Goal: Task Accomplishment & Management: Manage account settings

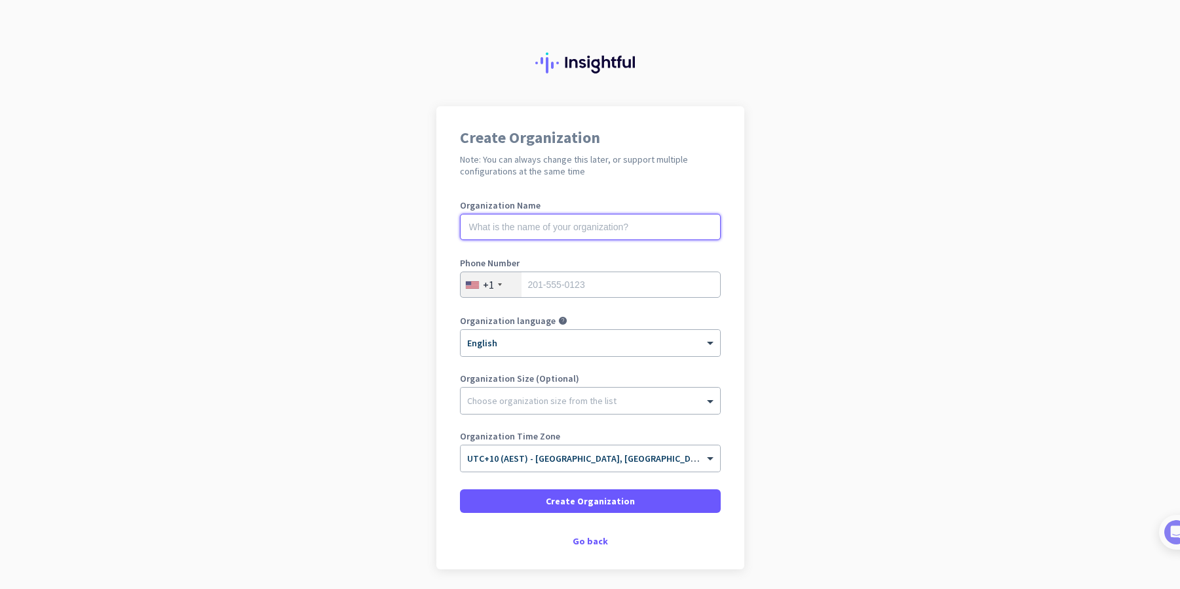
click at [509, 224] on input "text" at bounding box center [590, 227] width 261 height 26
type input "Design Science"
click at [492, 285] on div "+1" at bounding box center [491, 284] width 61 height 25
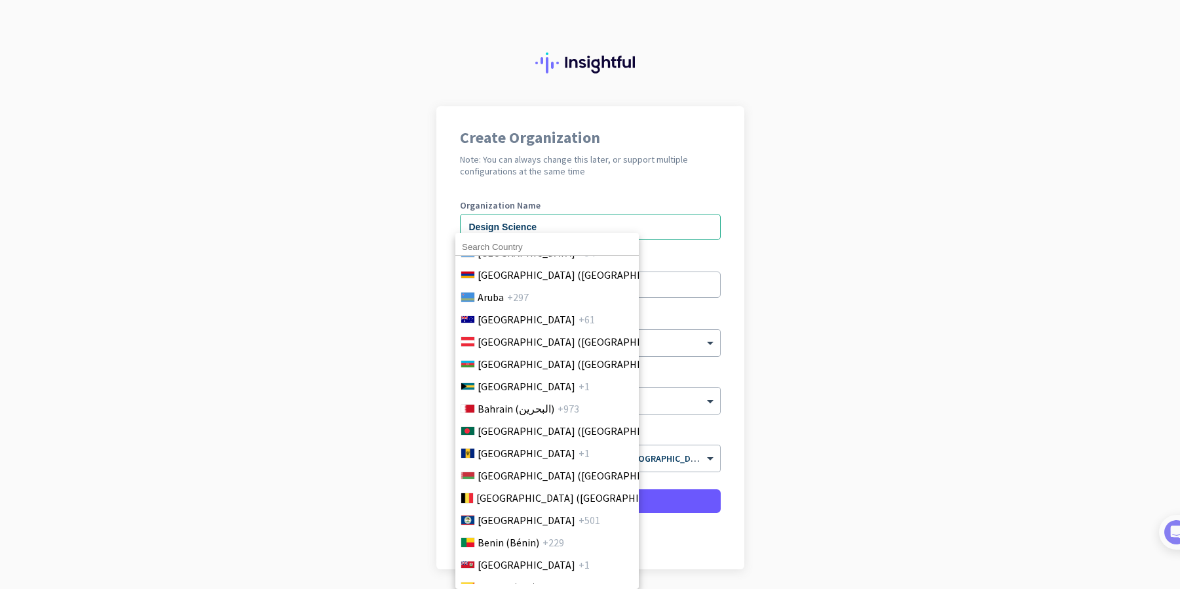
scroll to position [328, 0]
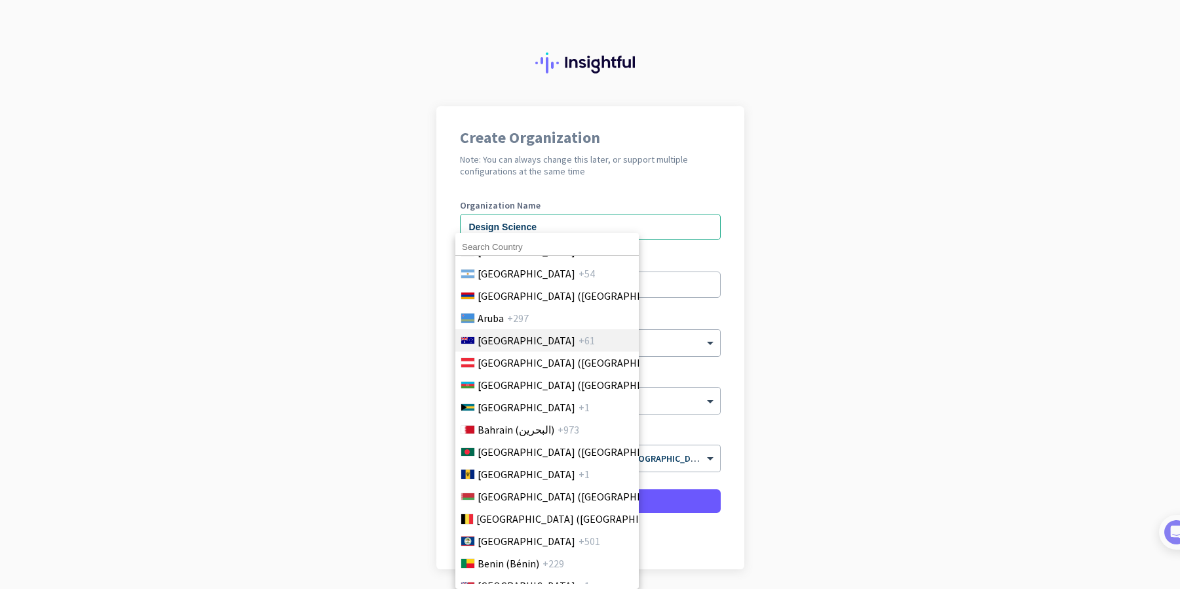
click at [510, 345] on span "[GEOGRAPHIC_DATA]" at bounding box center [527, 340] width 98 height 16
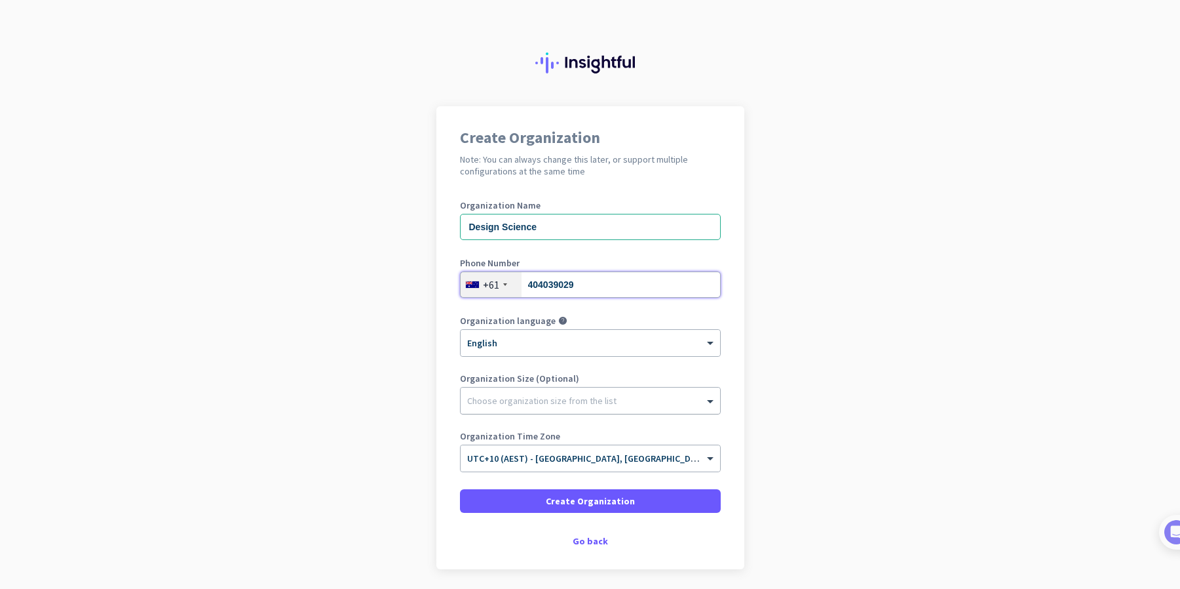
type input "404039029"
click at [525, 400] on div at bounding box center [591, 397] width 260 height 13
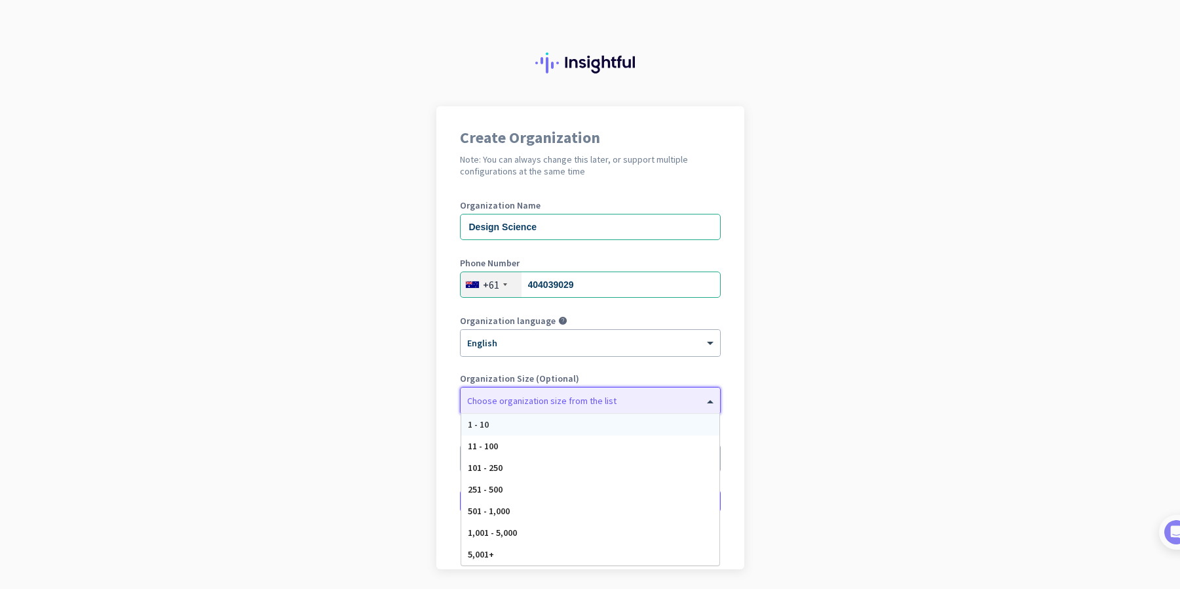
drag, startPoint x: 494, startPoint y: 421, endPoint x: 497, endPoint y: 411, distance: 10.8
click at [494, 421] on div "1 - 10" at bounding box center [590, 425] width 258 height 22
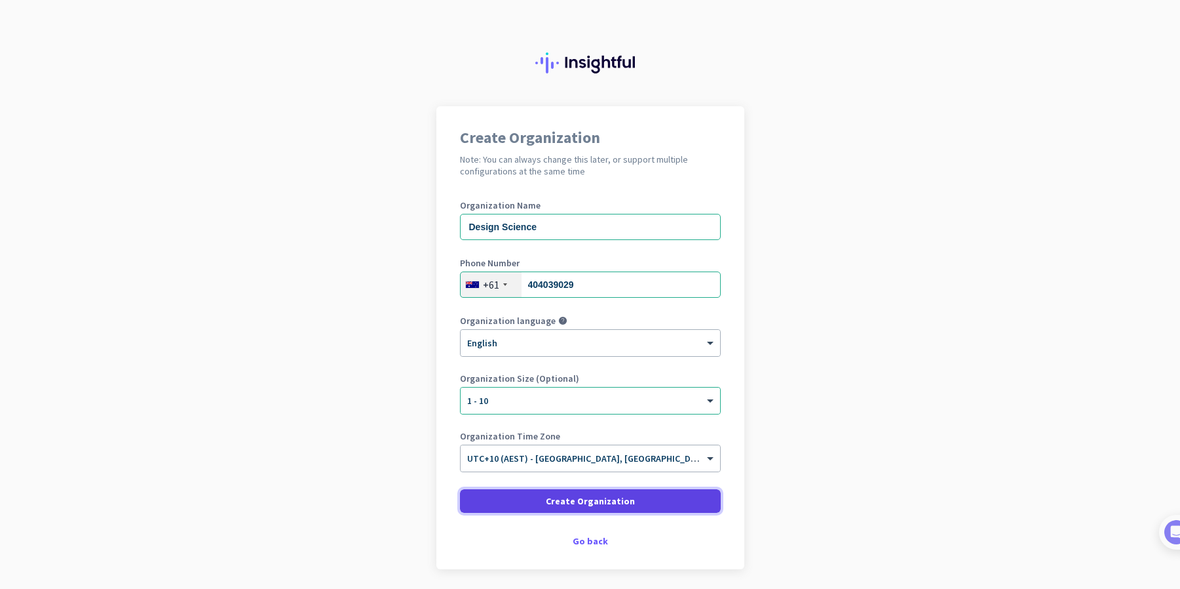
click at [585, 500] on span "Create Organization" at bounding box center [590, 500] width 89 height 13
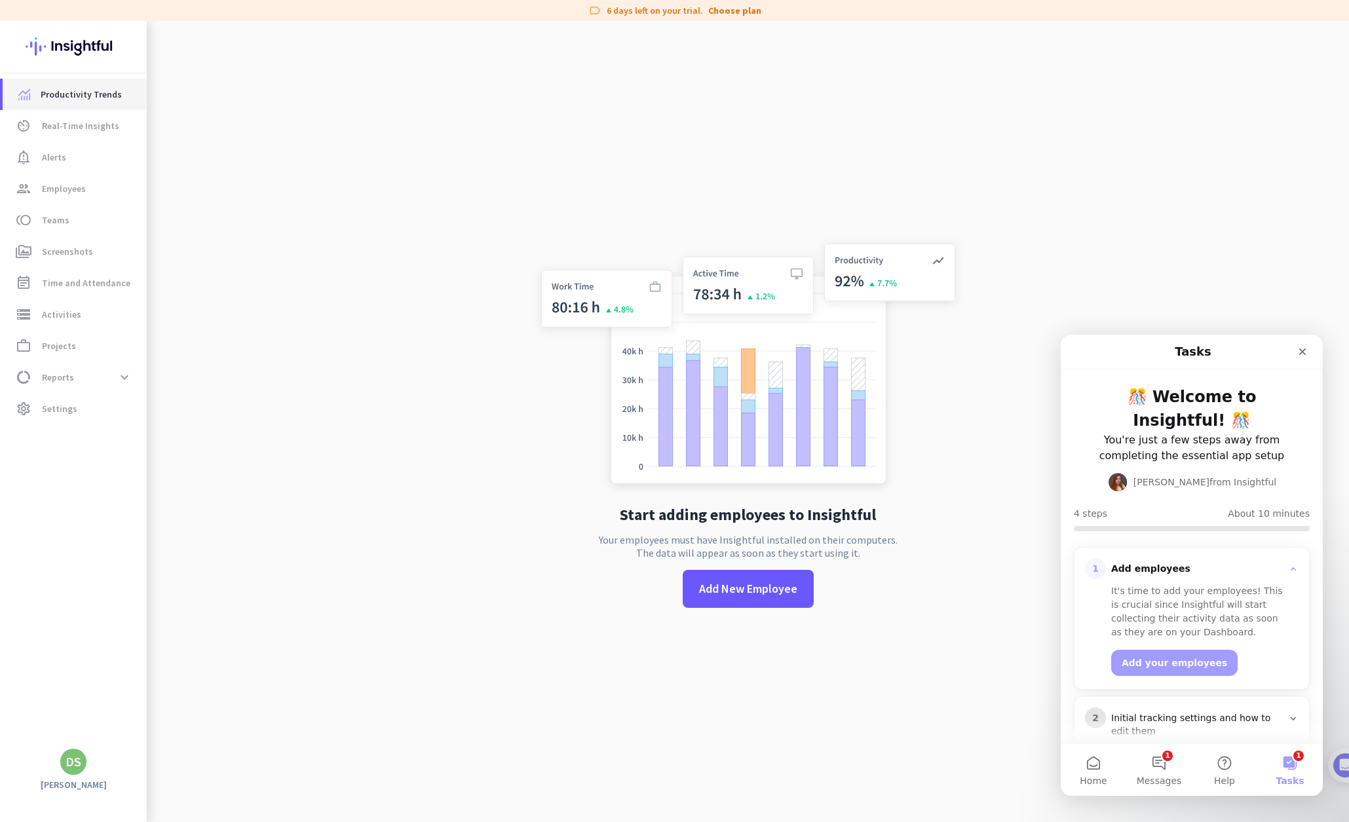
click at [73, 88] on span "Productivity Trends" at bounding box center [81, 95] width 81 height 16
click at [731, 588] on span "Add New Employee" at bounding box center [748, 589] width 98 height 17
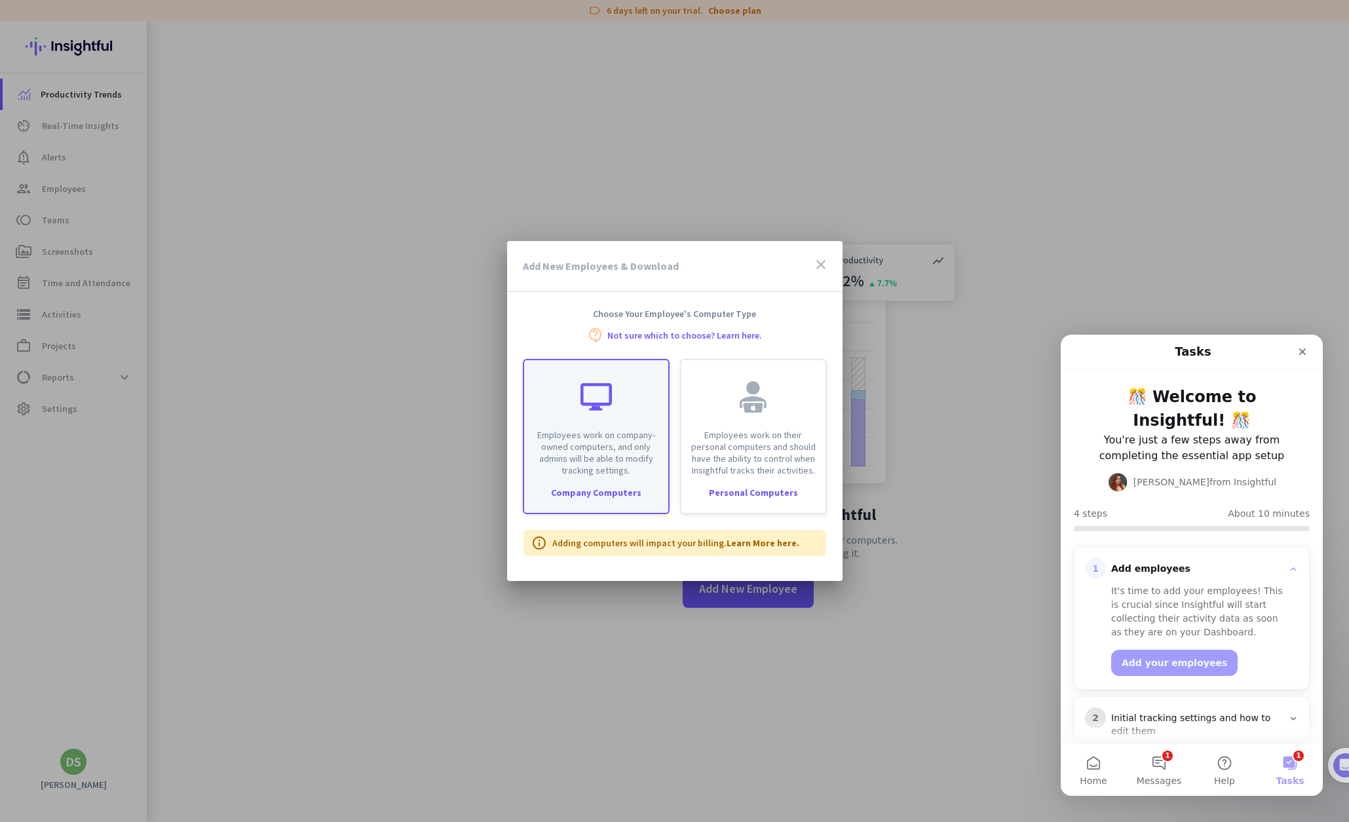
click at [600, 461] on p "Employees work on company-owned computers, and only admins will be able to modi…" at bounding box center [596, 452] width 128 height 47
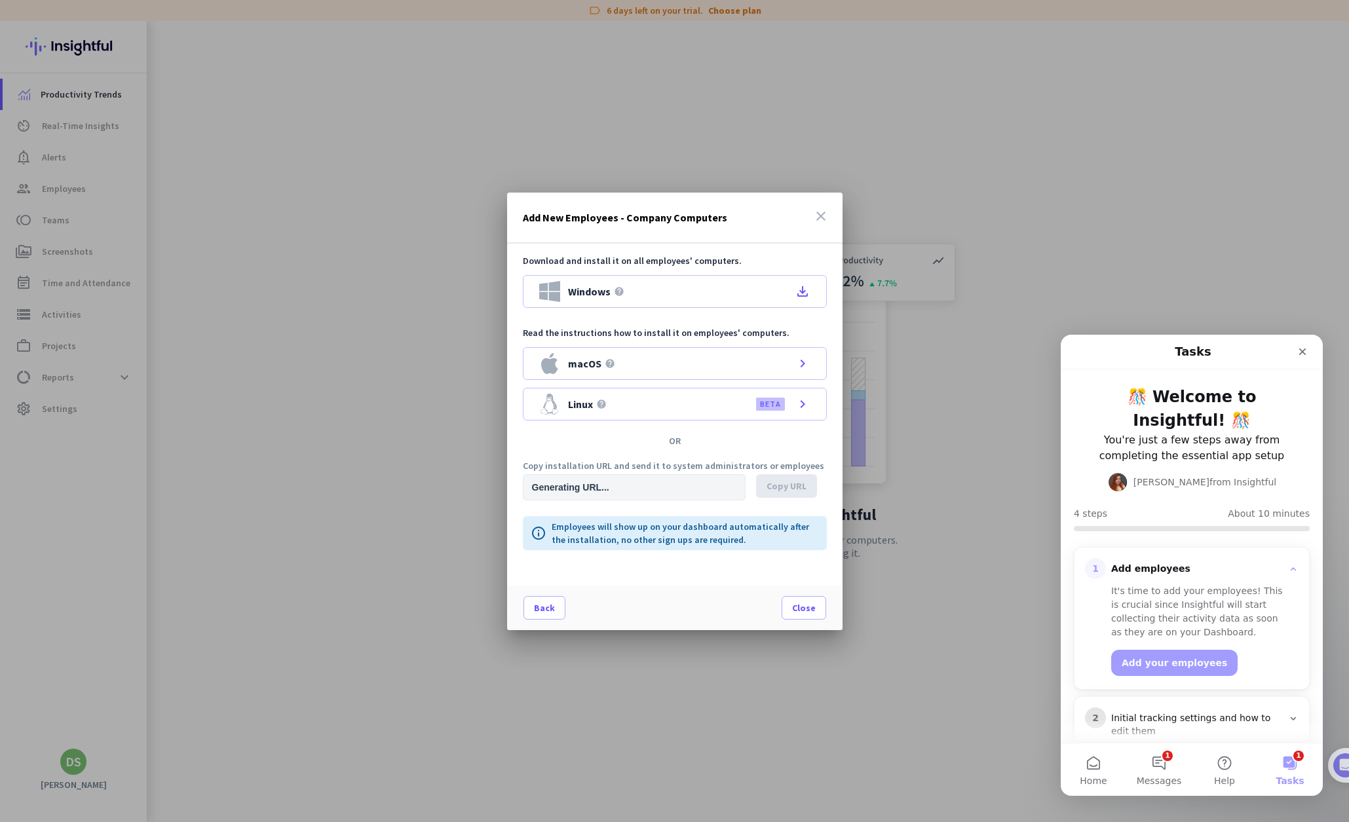
type input "[URL][DOMAIN_NAME]"
click at [804, 290] on icon "file_download" at bounding box center [803, 292] width 16 height 16
click at [791, 489] on span "Copy URL" at bounding box center [787, 486] width 40 height 13
click at [1155, 588] on button "Add your employees" at bounding box center [1175, 663] width 126 height 26
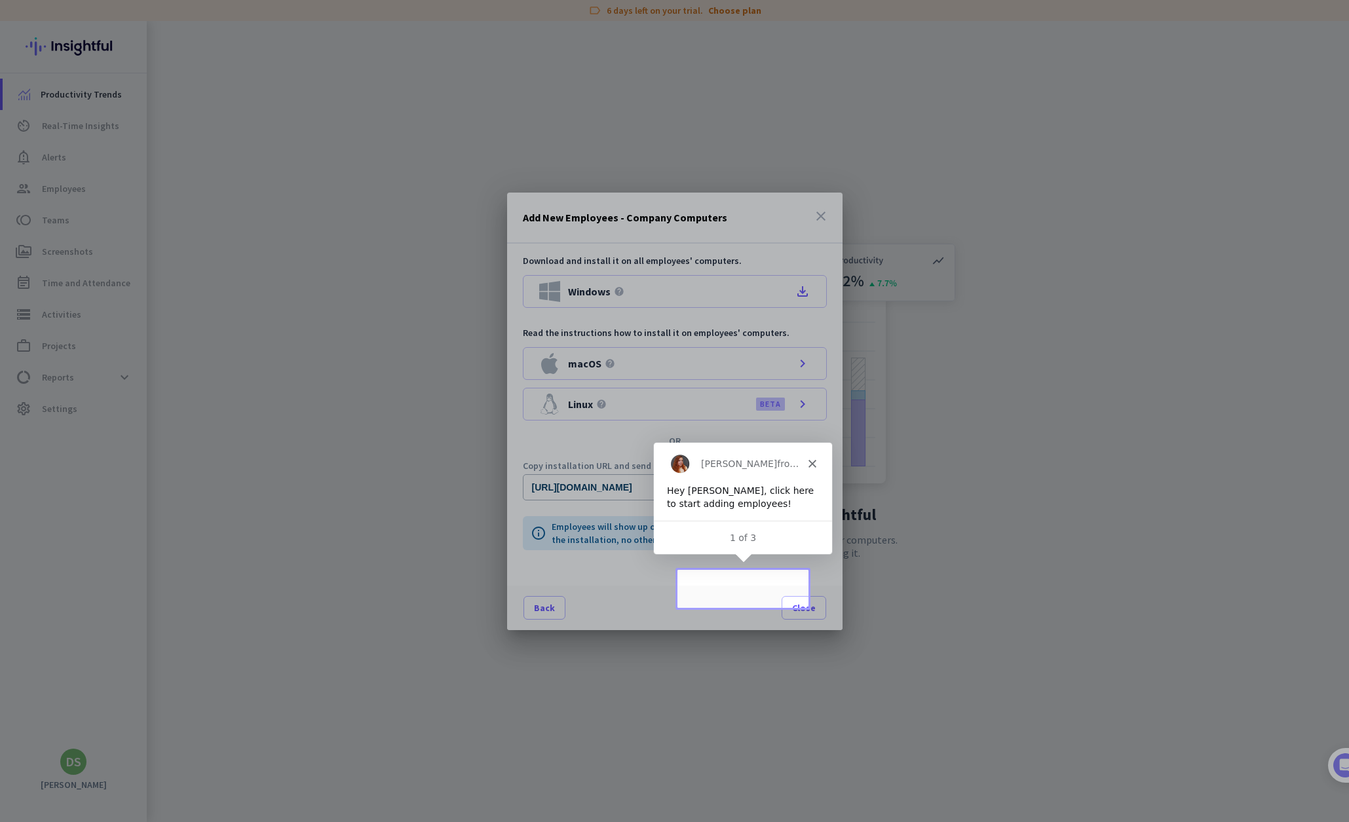
click at [720, 582] on div "Download and install it on all employees' computers. Windows help file_download…" at bounding box center [675, 415] width 336 height 342
click at [743, 588] on div "Back Close" at bounding box center [675, 608] width 336 height 45
click at [739, 588] on div "Back Close" at bounding box center [675, 608] width 336 height 45
click at [809, 460] on polygon "Close" at bounding box center [812, 463] width 8 height 8
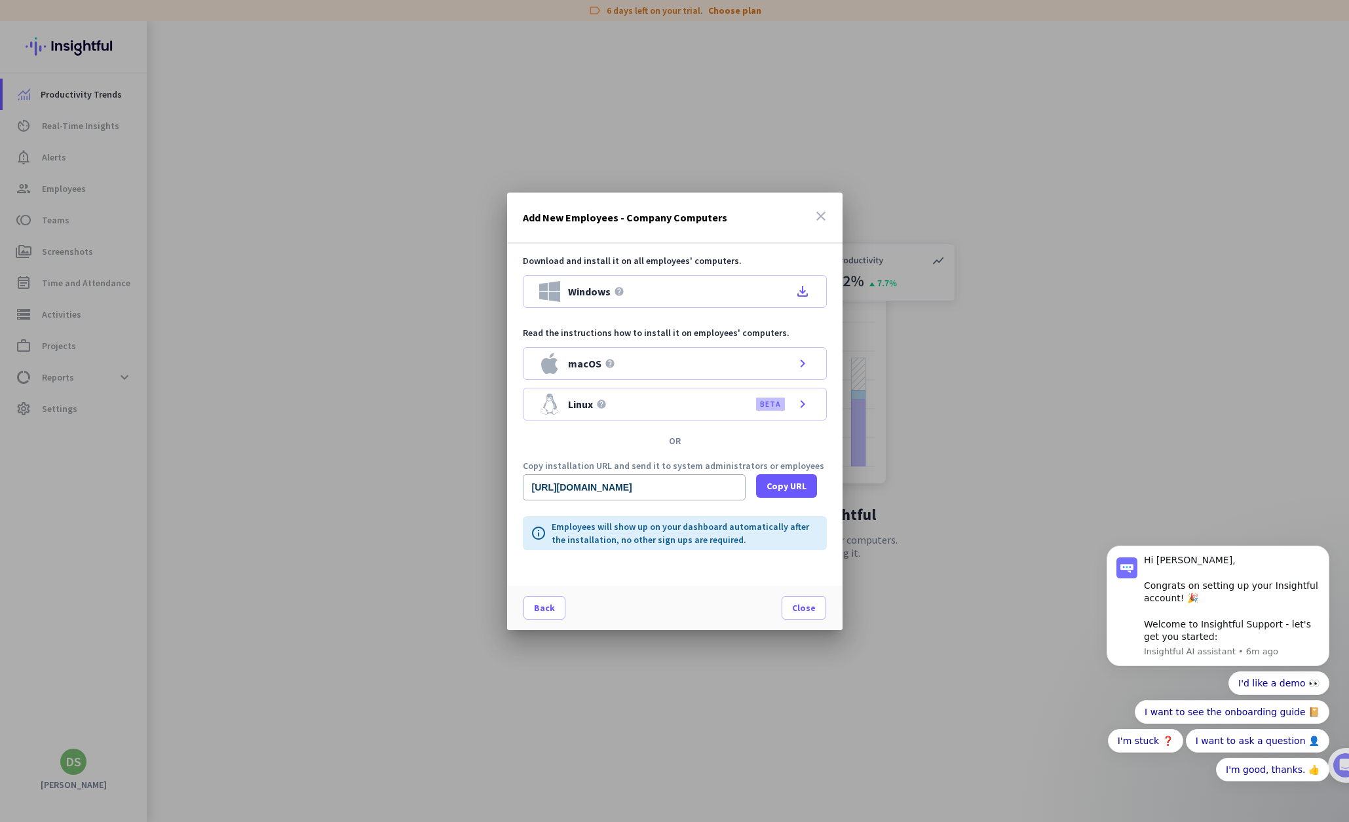
click at [638, 568] on div "Download and install it on all employees' computers. Windows help file_download…" at bounding box center [675, 415] width 336 height 342
click at [512, 588] on div at bounding box center [674, 411] width 1349 height 822
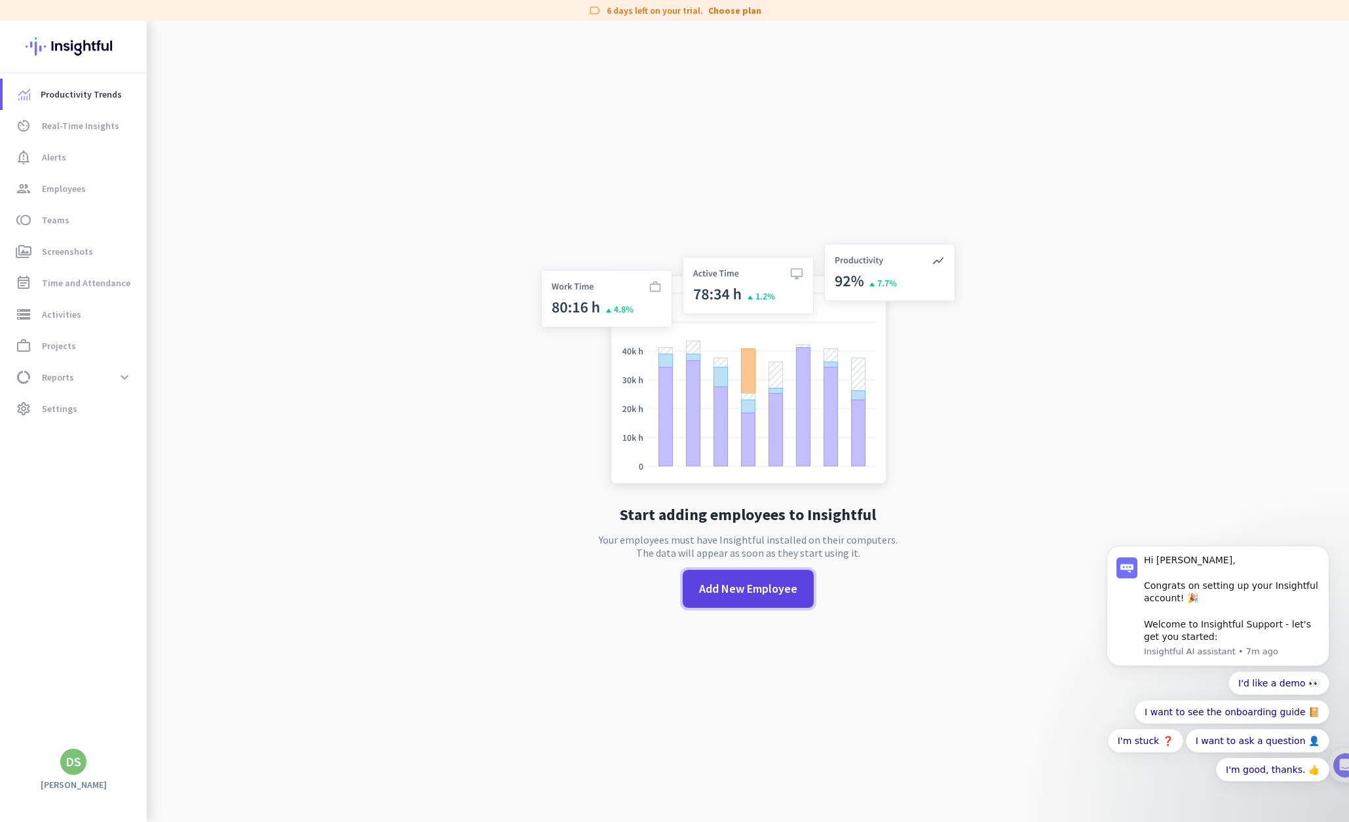
click at [745, 588] on span "Add New Employee" at bounding box center [748, 589] width 98 height 17
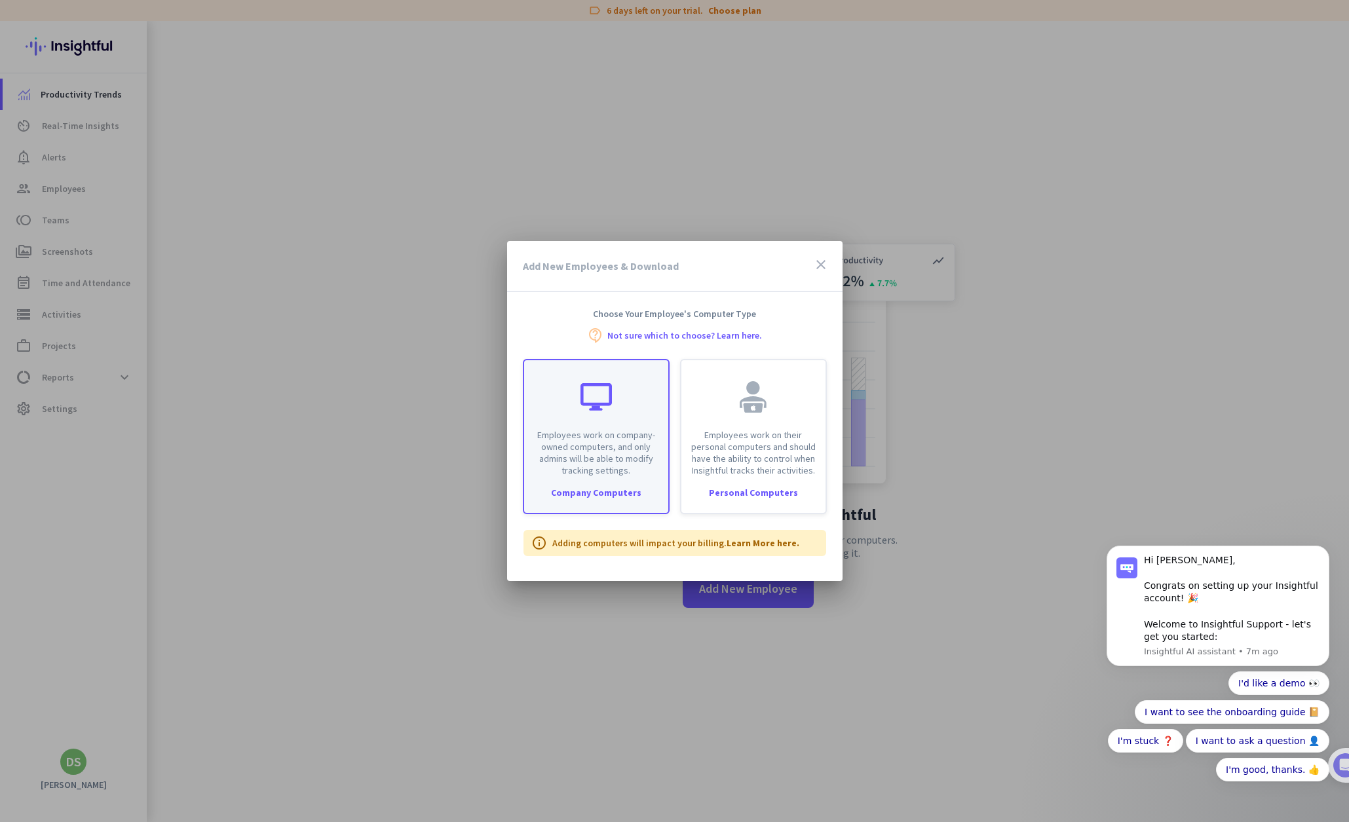
click at [586, 492] on div "Company Computers" at bounding box center [596, 492] width 144 height 9
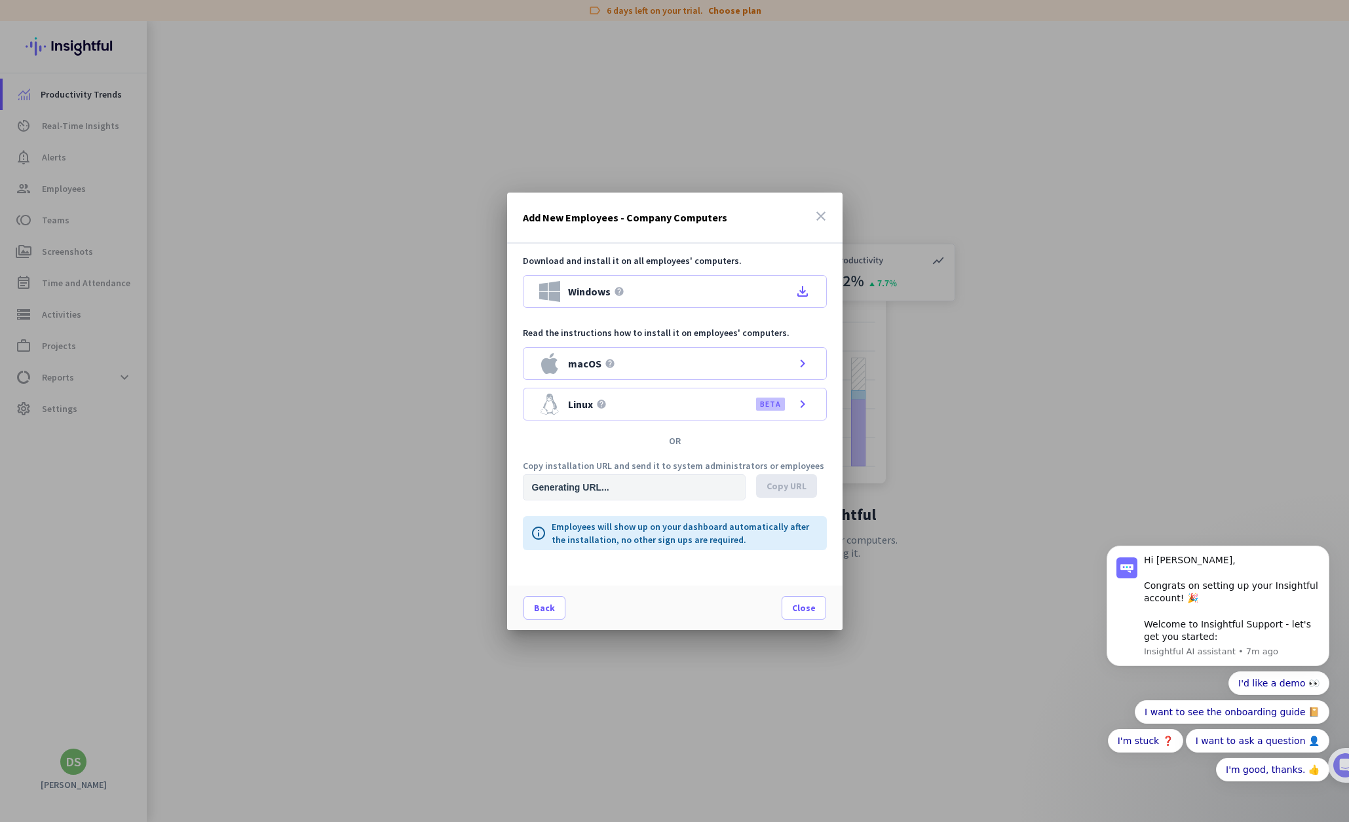
type input "[URL][DOMAIN_NAME]"
click at [609, 532] on p "Employees will show up on your dashboard automatically after the installation, …" at bounding box center [685, 533] width 267 height 26
click at [667, 564] on div "Download and install it on all employees' computers. Windows help file_download…" at bounding box center [675, 415] width 336 height 342
drag, startPoint x: 667, startPoint y: 564, endPoint x: 745, endPoint y: 538, distance: 82.7
click at [746, 538] on p "Employees will show up on your dashboard automatically after the installation, …" at bounding box center [685, 533] width 267 height 26
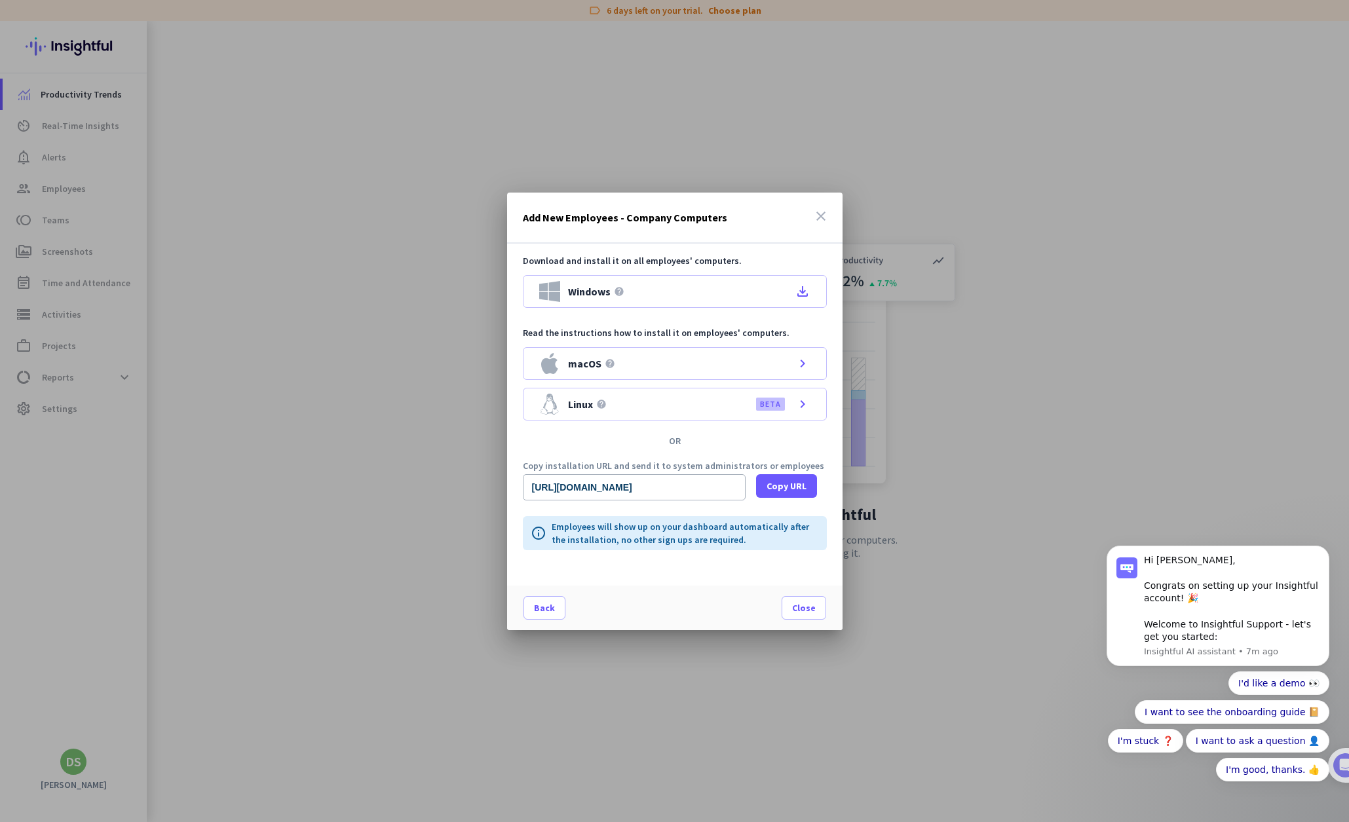
click at [678, 588] on div "Back Close" at bounding box center [675, 608] width 336 height 45
click at [804, 588] on span at bounding box center [804, 607] width 43 height 31
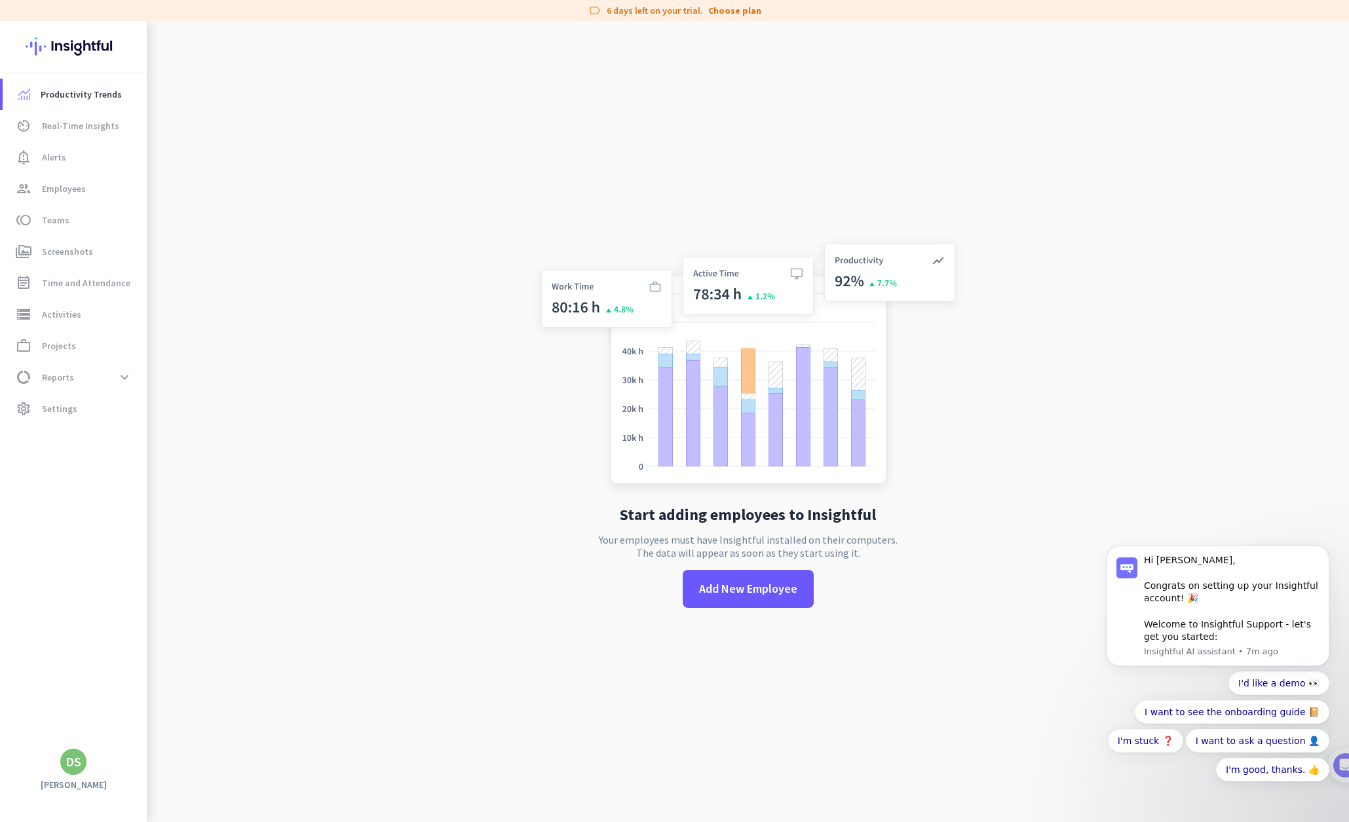
click at [81, 588] on div "DS" at bounding box center [74, 762] width 16 height 13
click at [414, 583] on div at bounding box center [674, 411] width 1349 height 822
click at [67, 189] on span "Employees" at bounding box center [64, 189] width 44 height 16
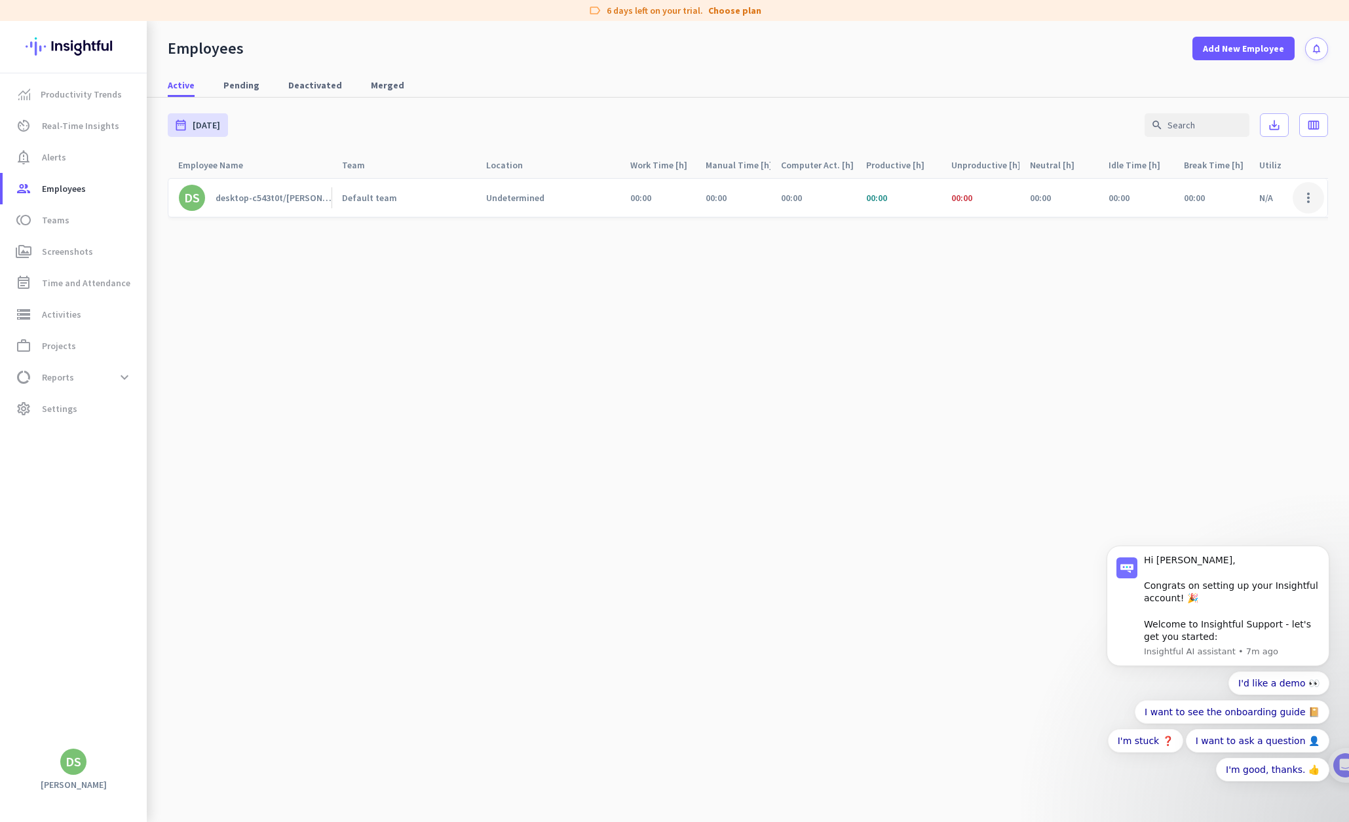
click at [1180, 198] on span at bounding box center [1308, 197] width 31 height 31
click at [1180, 223] on span "Edit" at bounding box center [1236, 226] width 16 height 12
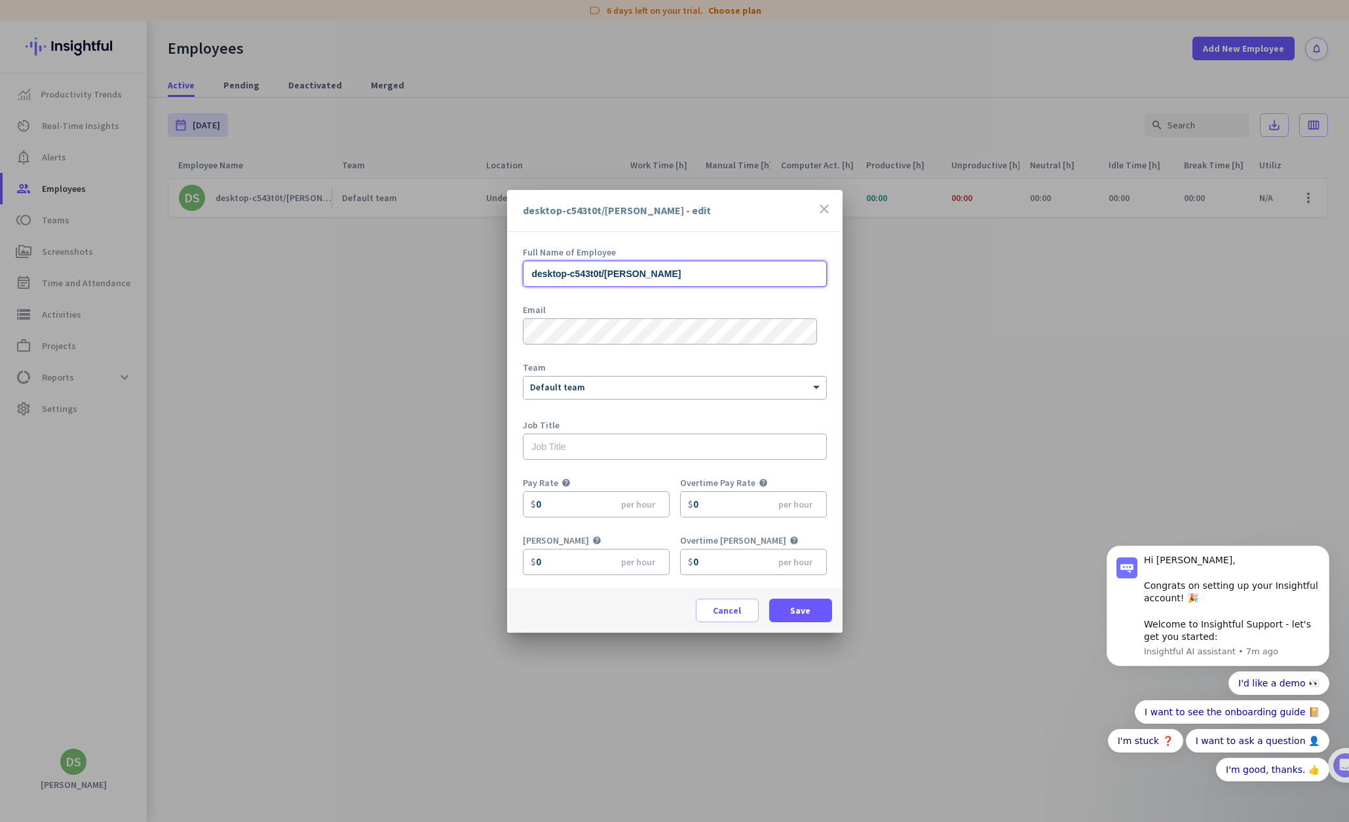
drag, startPoint x: 606, startPoint y: 271, endPoint x: 508, endPoint y: 271, distance: 98.3
click at [507, 271] on div "Full Name of Employee desktop-c543t0t/[PERSON_NAME] Email Team × Default team J…" at bounding box center [675, 410] width 336 height 357
type input "[PERSON_NAME]"
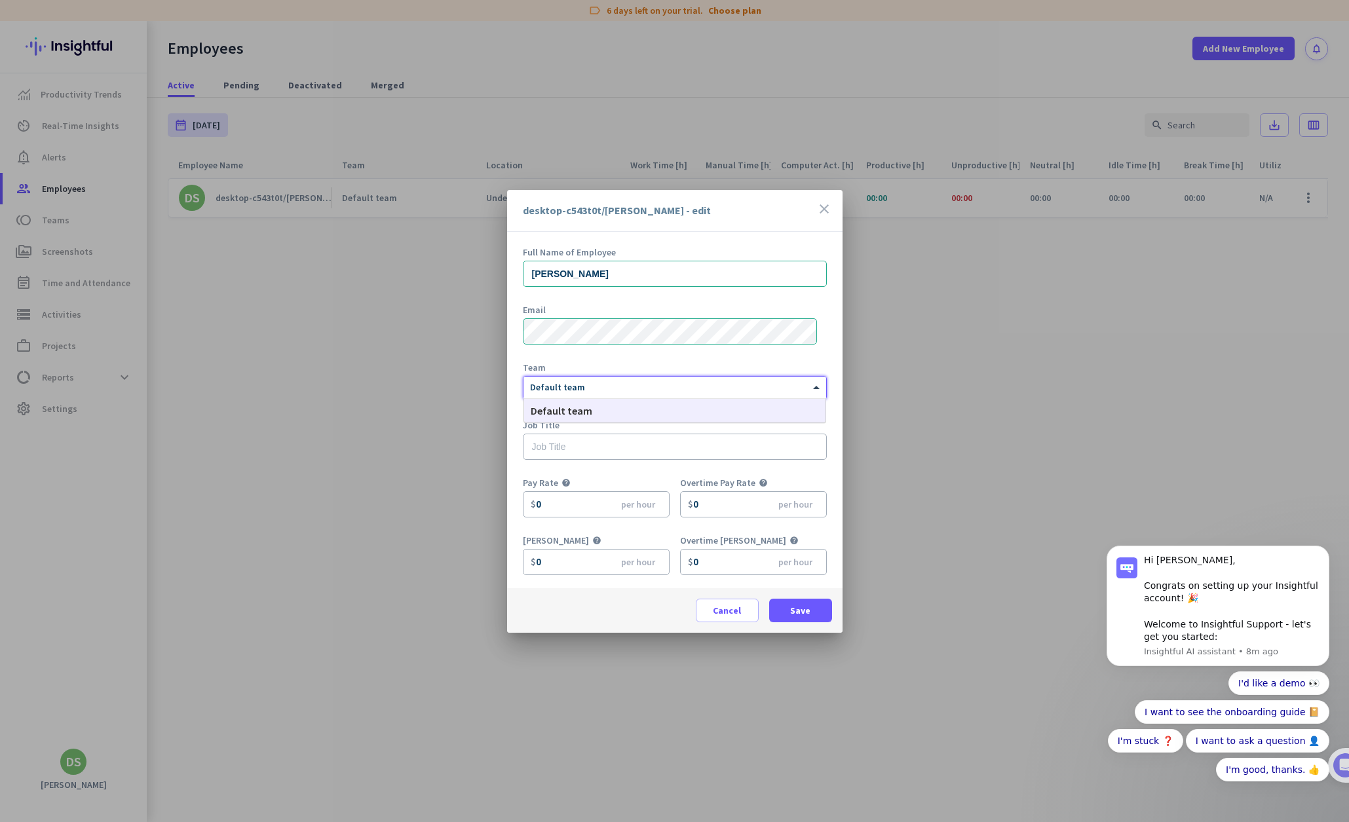
click at [599, 383] on div at bounding box center [675, 385] width 303 height 11
click at [587, 448] on input "text" at bounding box center [675, 447] width 304 height 26
type input "Director"
click at [566, 588] on div "Cancel Save" at bounding box center [675, 611] width 336 height 45
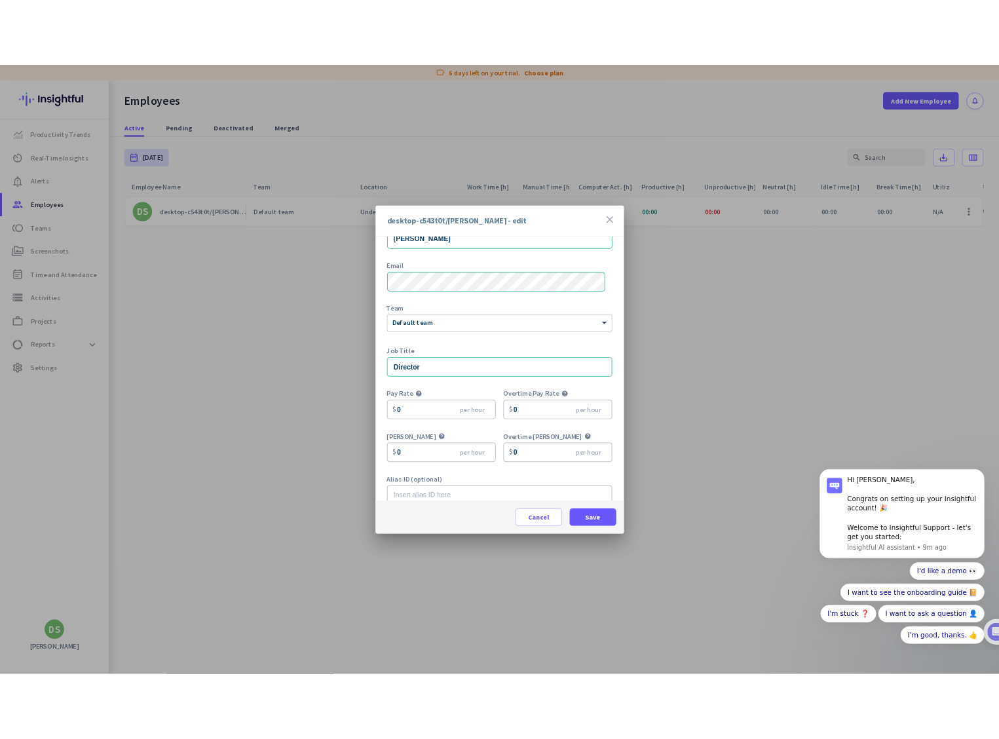
scroll to position [58, 0]
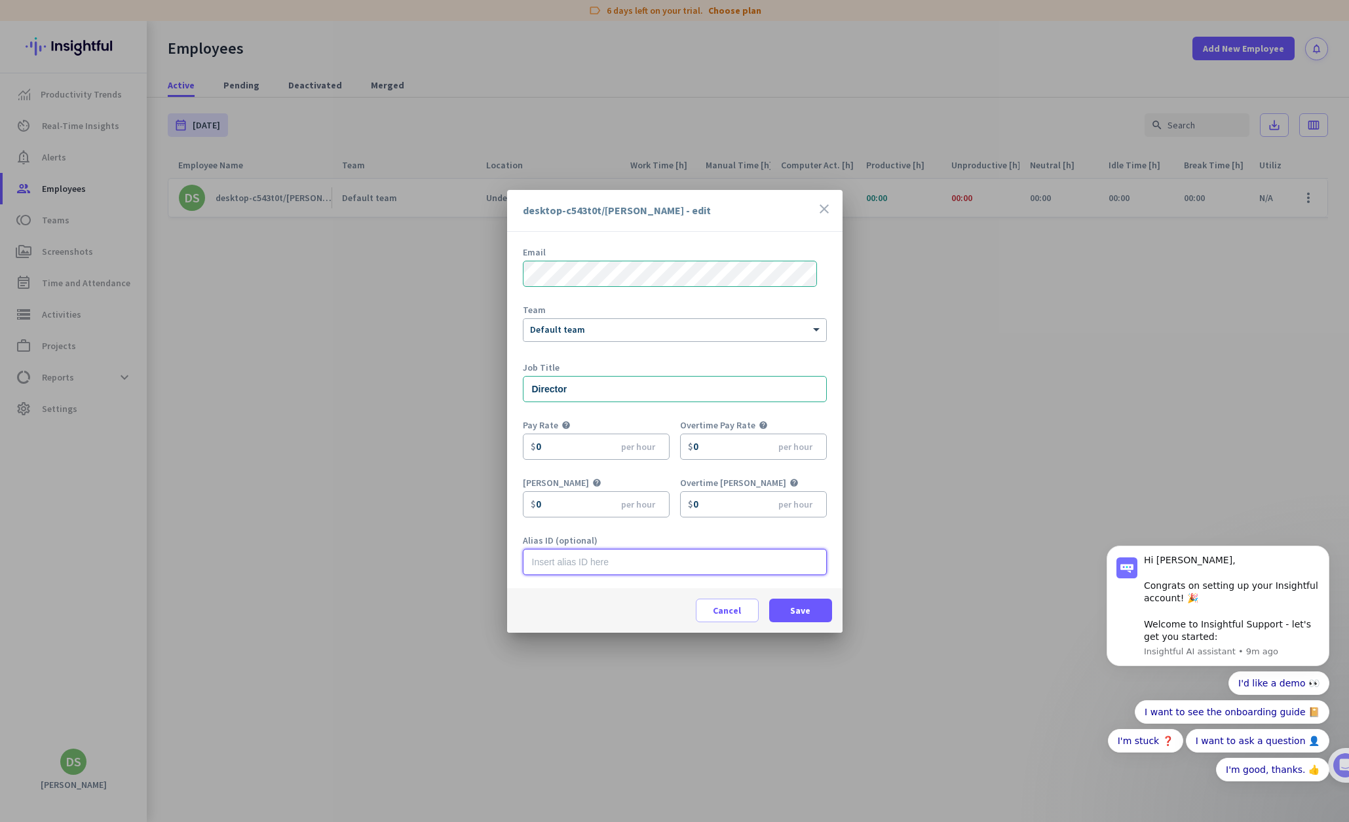
click at [551, 560] on input "text" at bounding box center [675, 562] width 304 height 26
type input "[PERSON_NAME]"
click at [798, 588] on span "Save" at bounding box center [800, 610] width 20 height 13
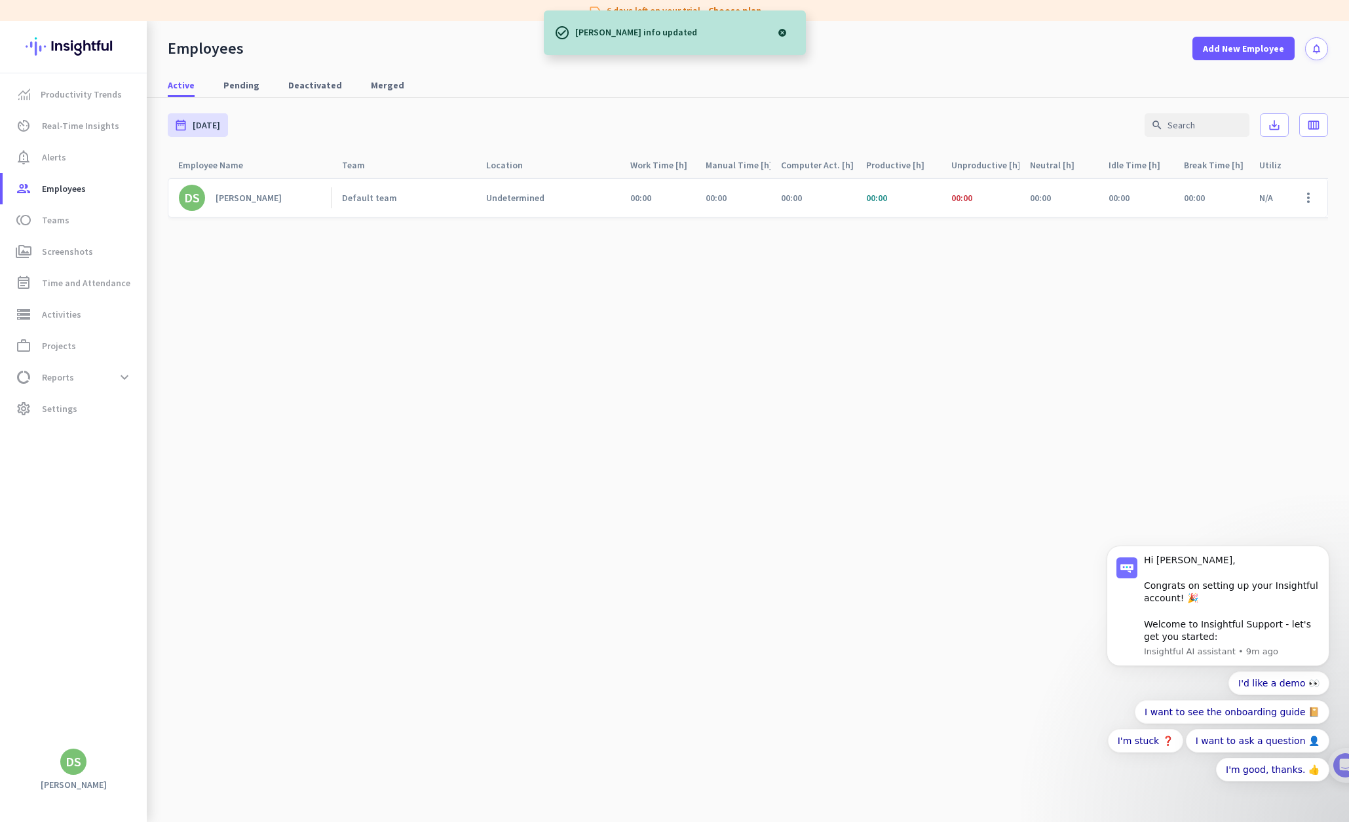
drag, startPoint x: 633, startPoint y: 353, endPoint x: 640, endPoint y: 346, distance: 9.3
click at [634, 353] on cdk-virtual-scroll-viewport "DS [PERSON_NAME] Default team Undetermined 00:00 00:00 00:00 00:00 00:00 00:00 …" at bounding box center [748, 500] width 1161 height 645
click at [1180, 197] on span at bounding box center [1308, 197] width 31 height 31
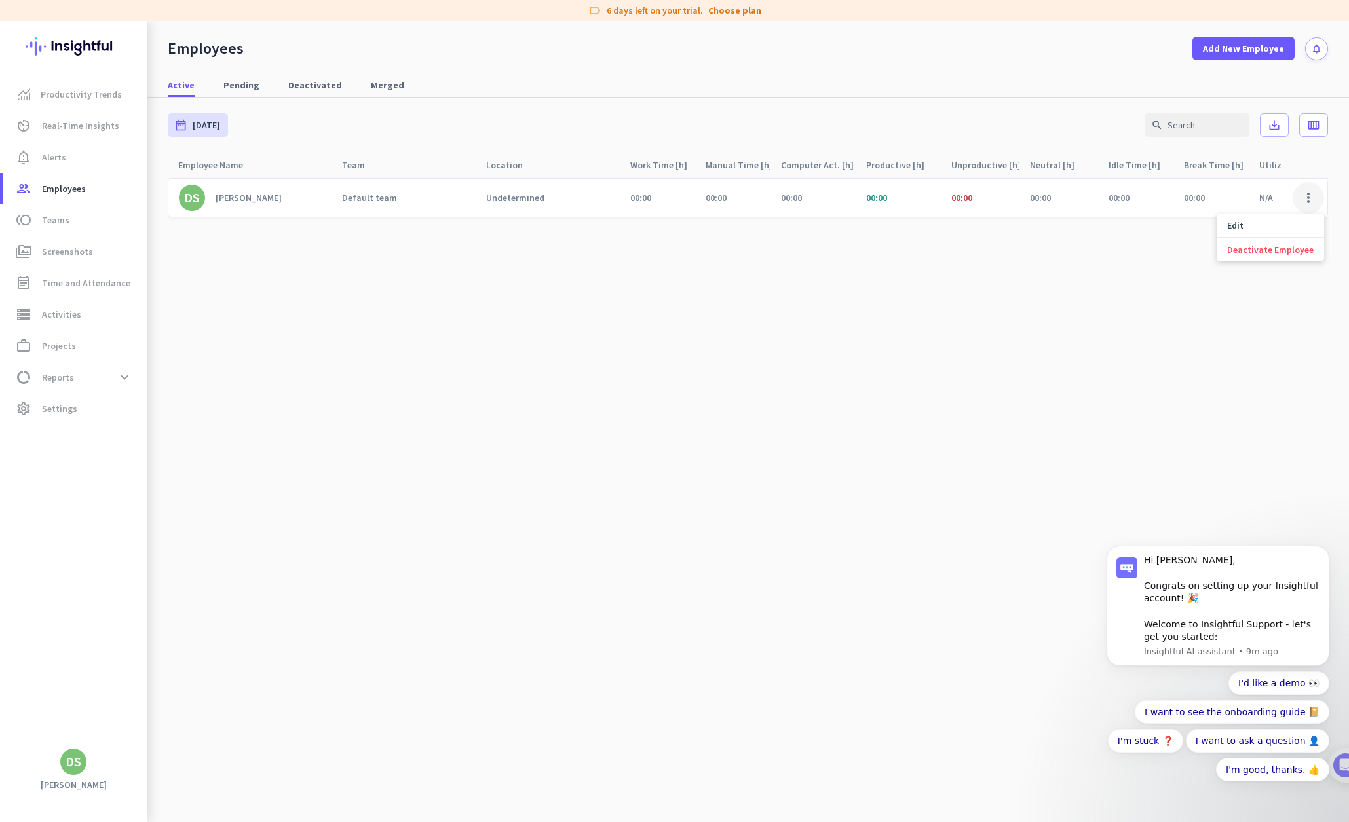
click at [1180, 197] on div at bounding box center [674, 411] width 1349 height 822
click at [567, 327] on cdk-virtual-scroll-viewport "DS [PERSON_NAME] Default team Undetermined 00:00 00:00 00:00 00:00 00:00 00:00 …" at bounding box center [748, 500] width 1161 height 645
click at [339, 322] on cdk-virtual-scroll-viewport "DS [PERSON_NAME] Default team Undetermined 00:00 00:00 00:00 00:00 00:00 00:00 …" at bounding box center [748, 500] width 1161 height 645
click at [46, 405] on span "Settings" at bounding box center [59, 409] width 35 height 16
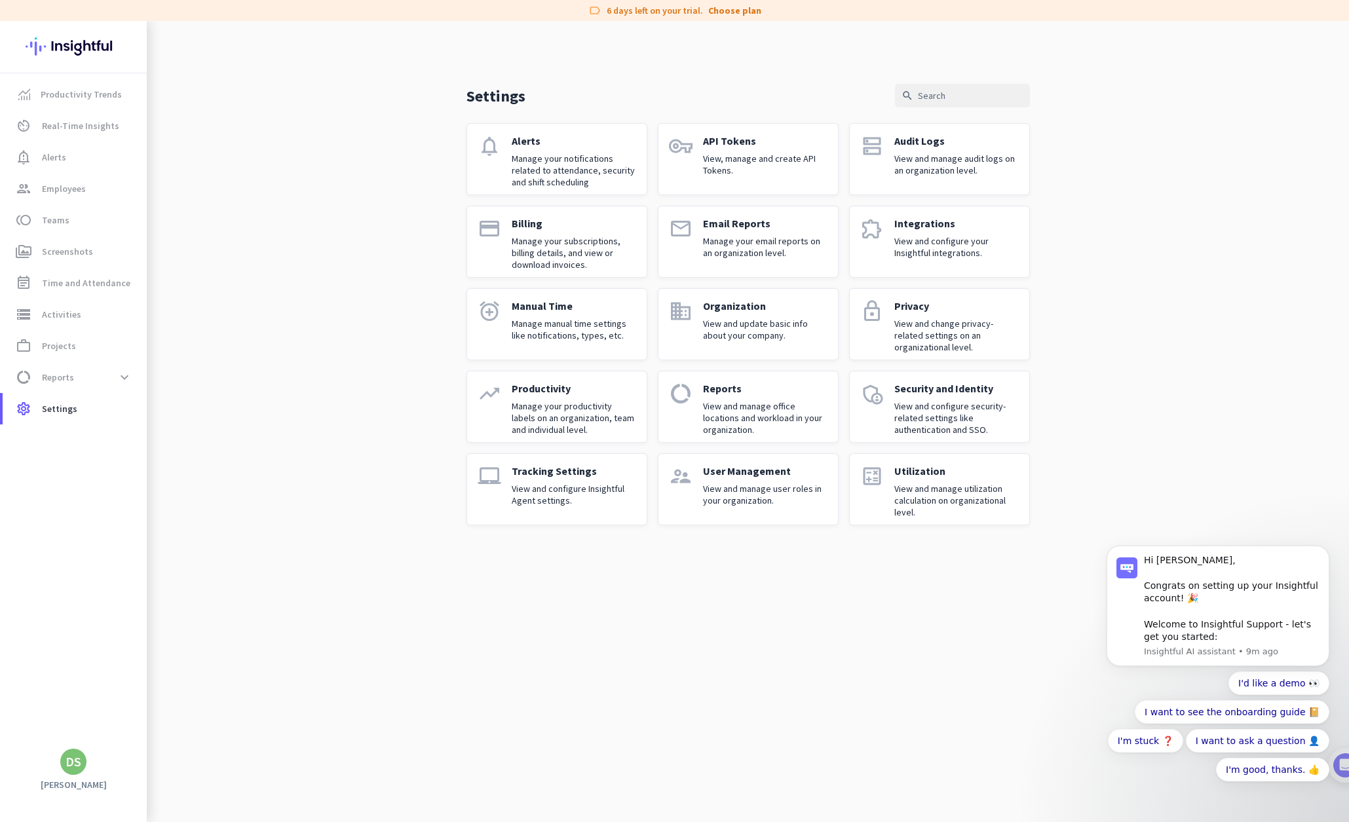
click at [712, 471] on p "User Management" at bounding box center [765, 471] width 125 height 13
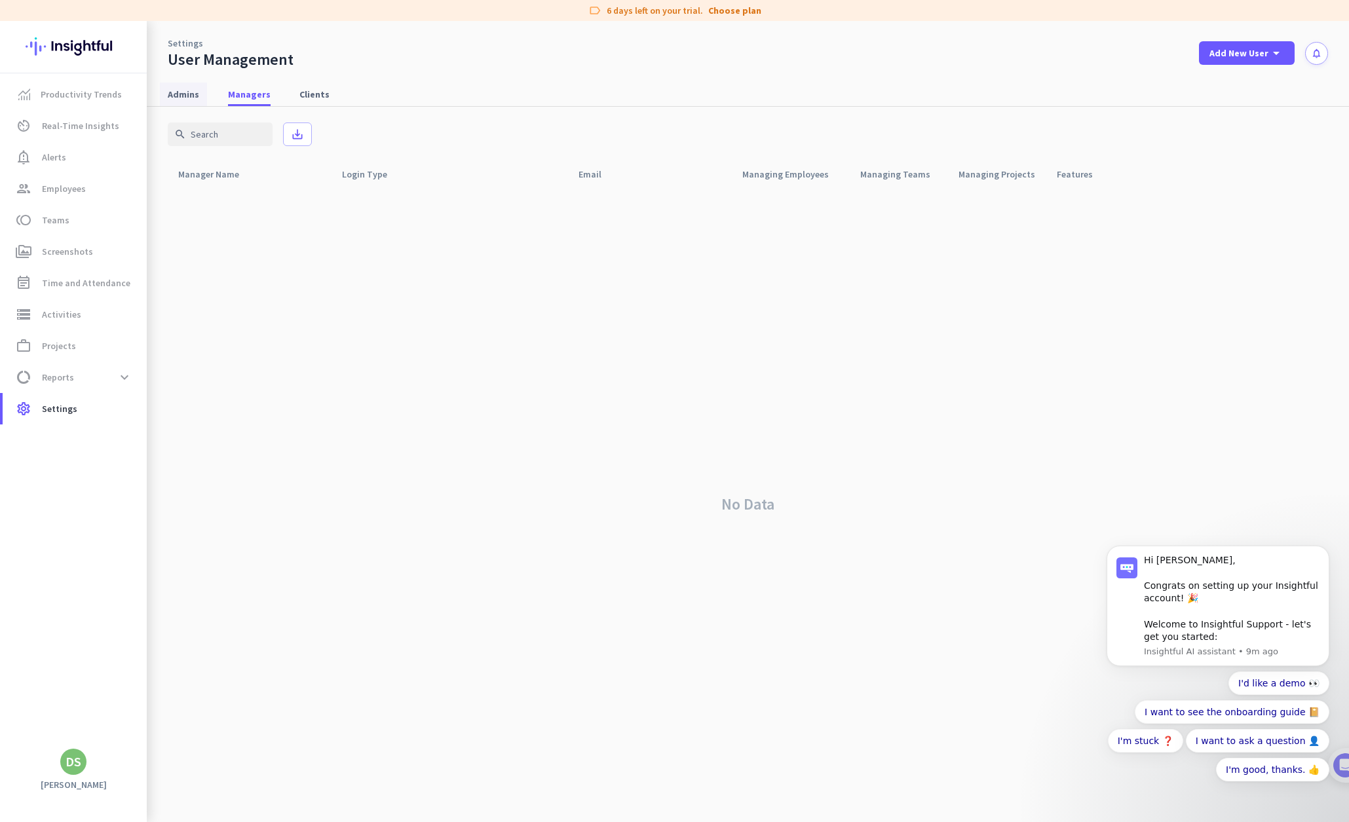
click at [184, 96] on span "Admins" at bounding box center [183, 94] width 31 height 13
click at [1180, 213] on span at bounding box center [1308, 206] width 31 height 31
click at [990, 394] on div at bounding box center [674, 411] width 1349 height 822
click at [1180, 208] on span at bounding box center [1308, 206] width 31 height 31
click at [1180, 234] on span "Edit" at bounding box center [1282, 234] width 63 height 13
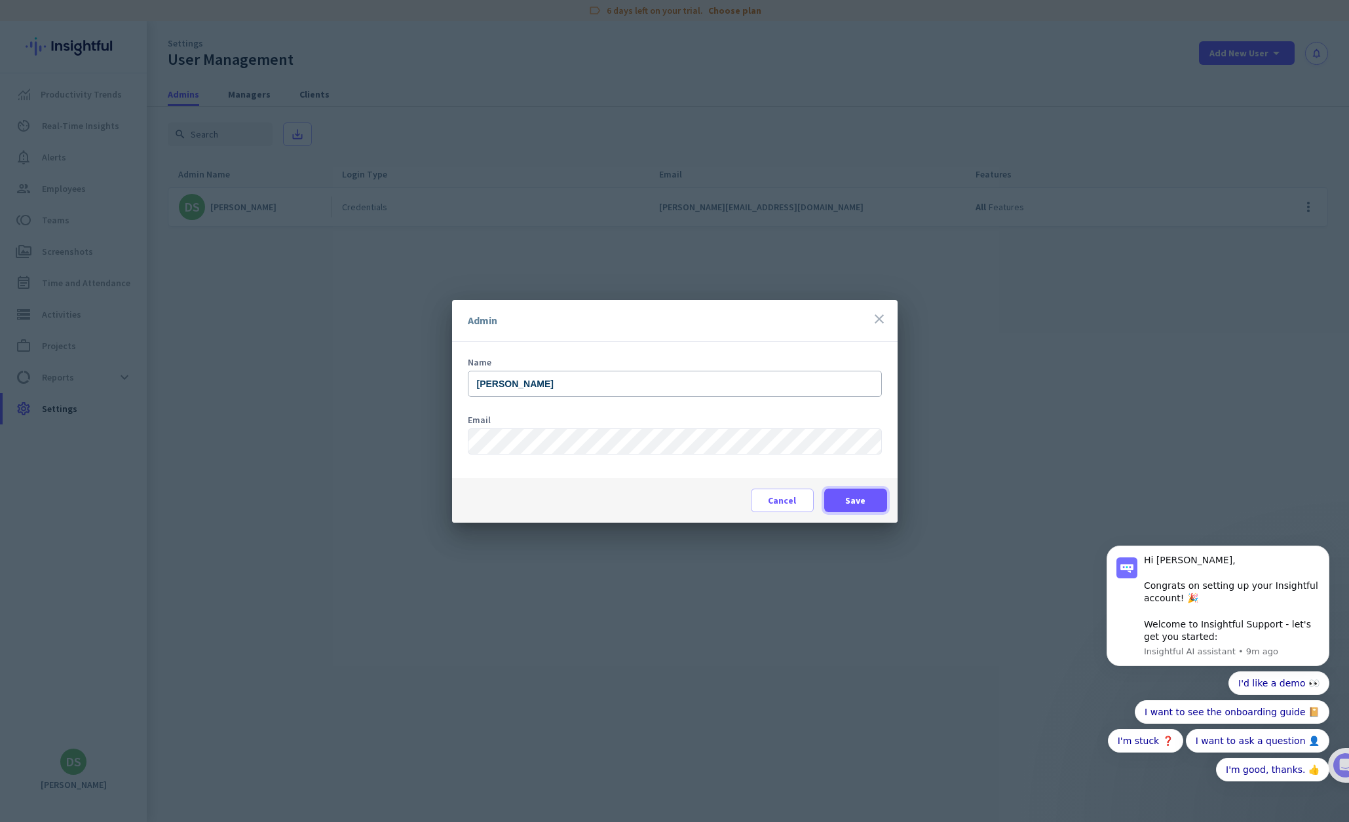
click at [857, 499] on span "Save" at bounding box center [855, 500] width 20 height 13
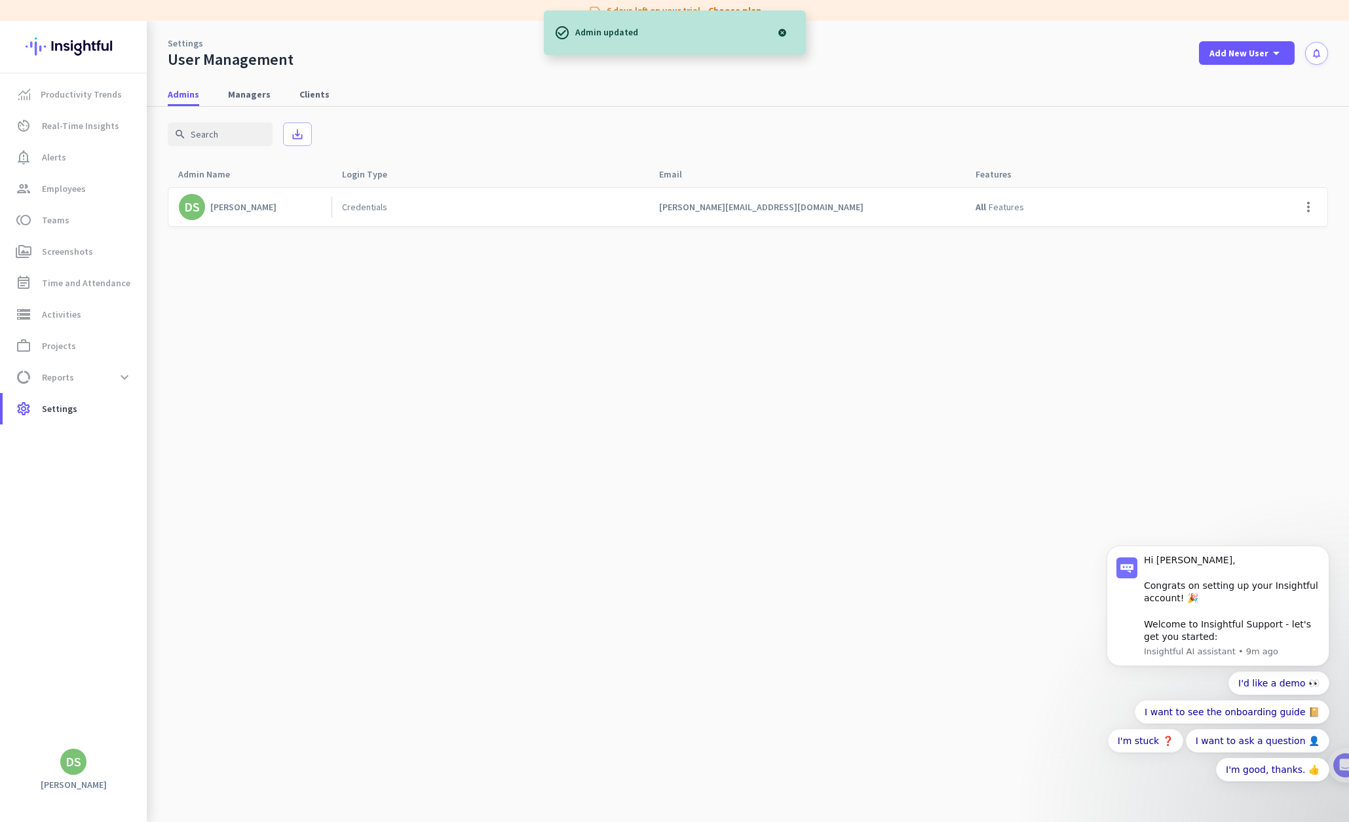
click at [391, 431] on cdk-virtual-scroll-viewport "DS [PERSON_NAME] Credentials [PERSON_NAME][EMAIL_ADDRESS][DOMAIN_NAME] All Feat…" at bounding box center [748, 505] width 1161 height 636
click at [239, 91] on span "Managers" at bounding box center [249, 94] width 43 height 13
click at [320, 92] on span "Clients" at bounding box center [315, 94] width 30 height 13
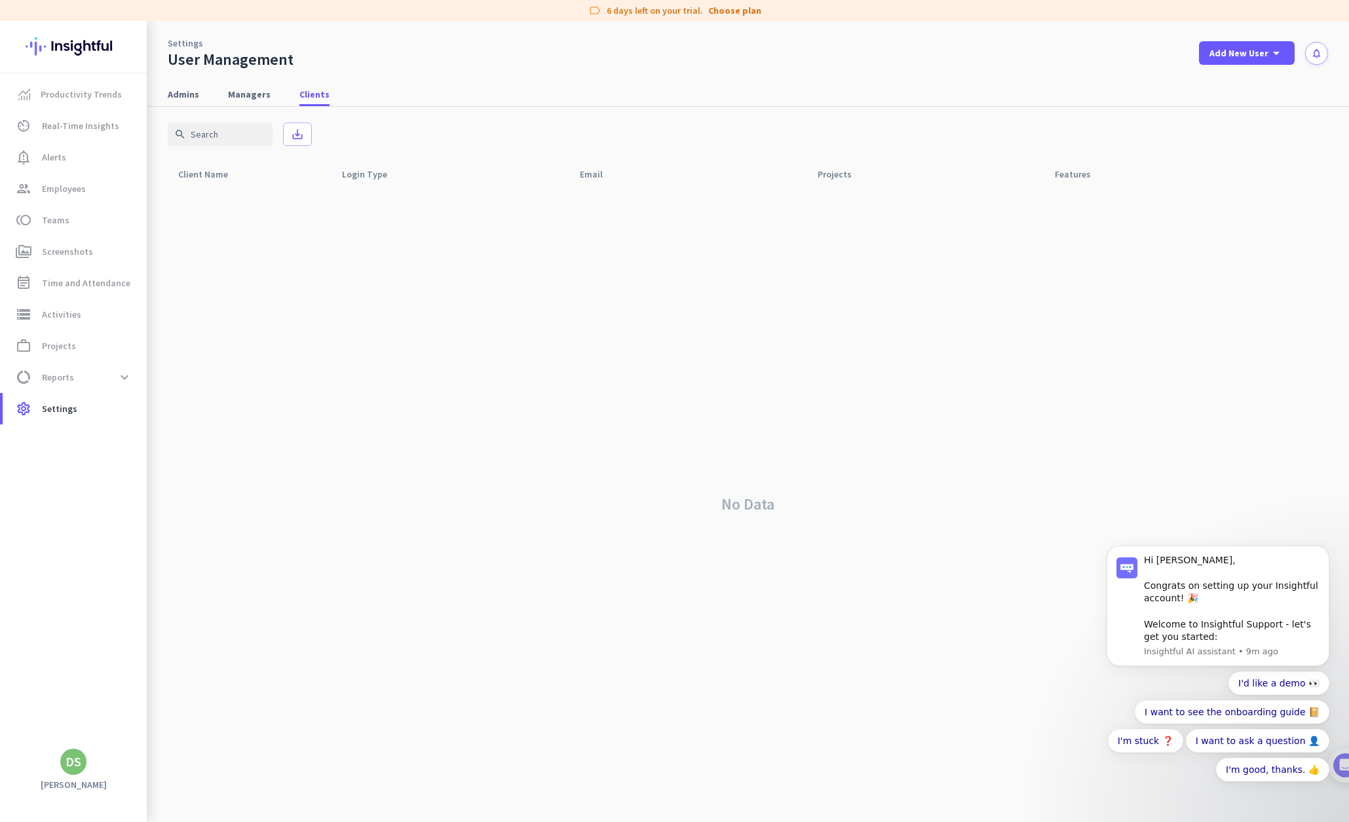
click at [417, 474] on div "No Data" at bounding box center [748, 505] width 1161 height 636
click at [1180, 53] on icon "arrow_drop_down" at bounding box center [1277, 53] width 16 height 16
click at [1180, 145] on div "Client" at bounding box center [1244, 144] width 27 height 13
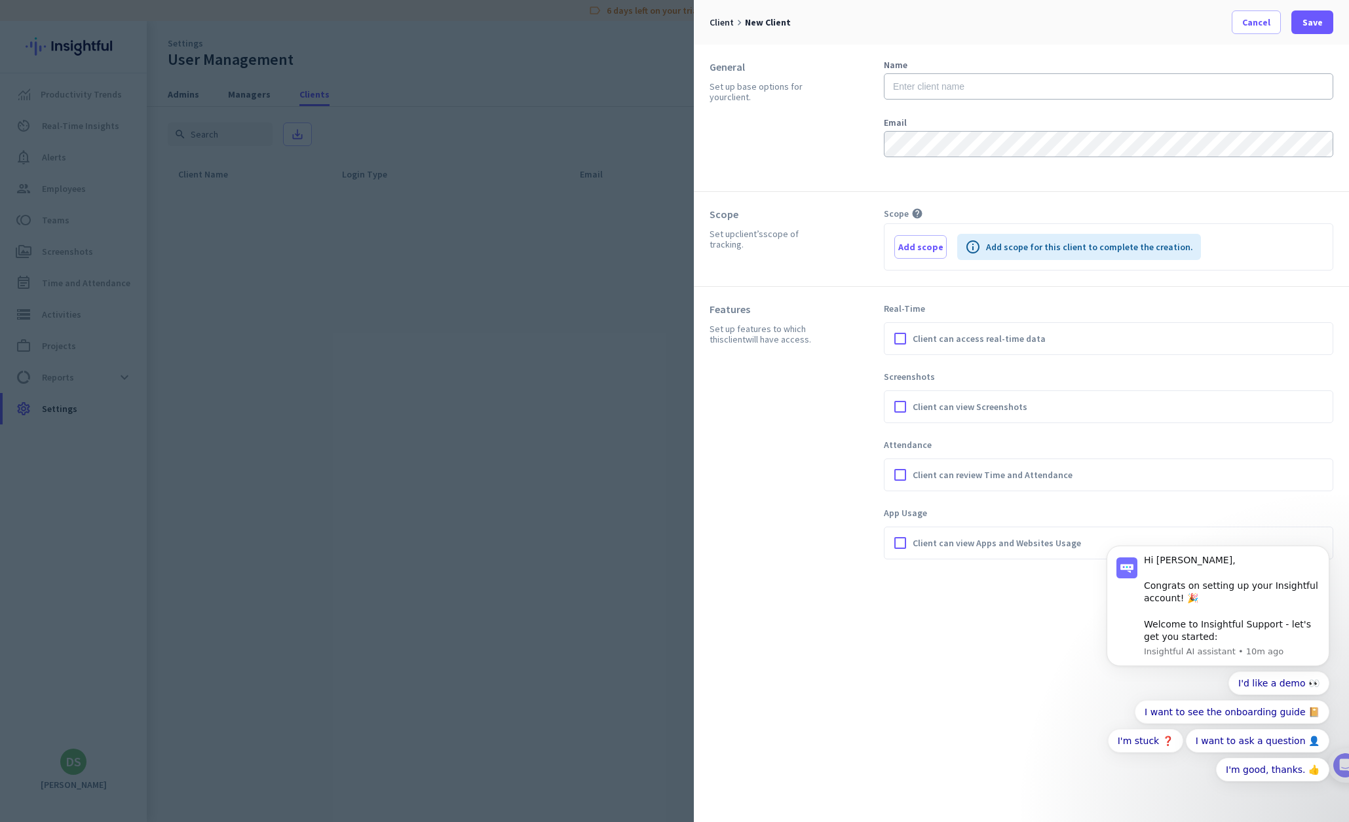
click at [735, 513] on div "Features Set up features to which this client will have access." at bounding box center [797, 431] width 174 height 257
click at [1180, 18] on span "Cancel" at bounding box center [1257, 22] width 28 height 13
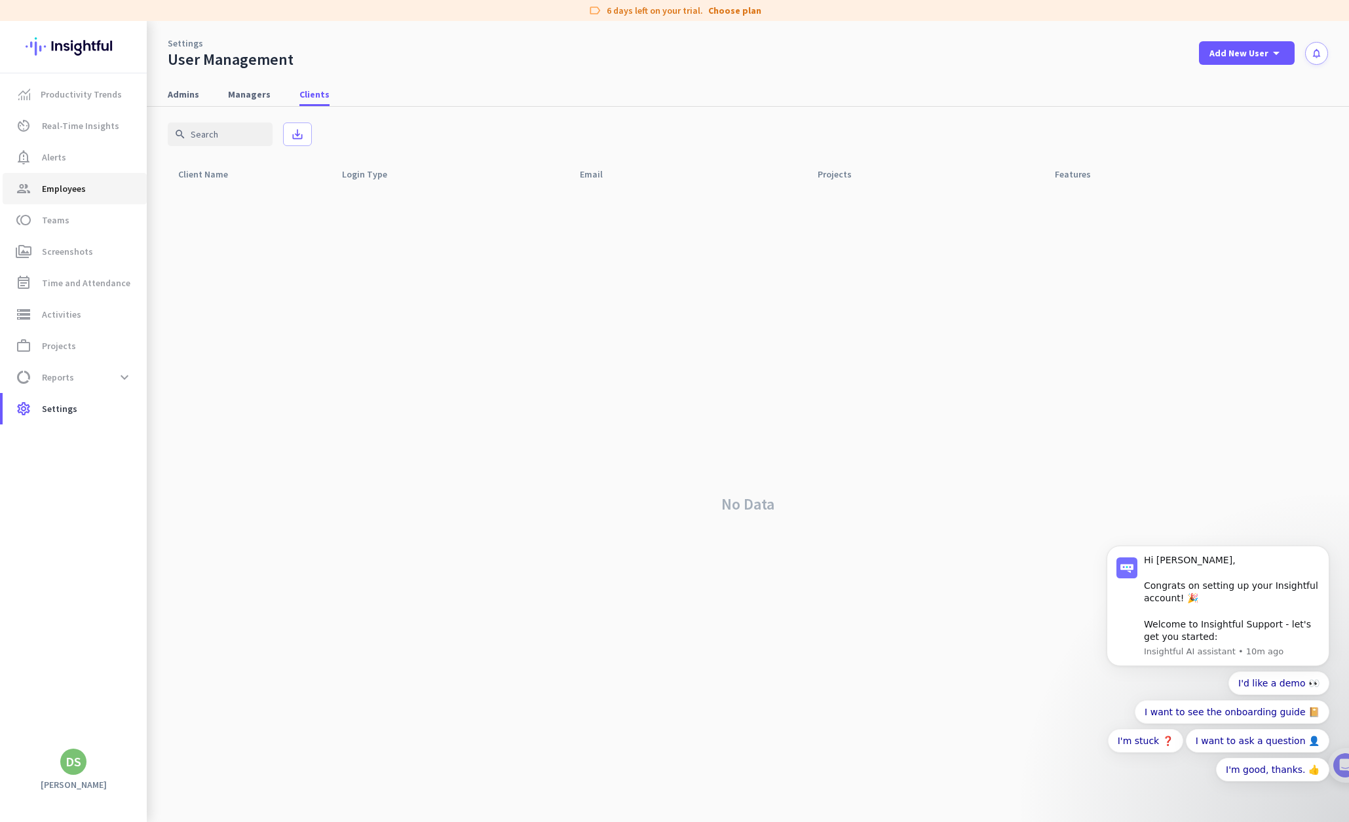
click at [73, 192] on span "Employees" at bounding box center [64, 189] width 44 height 16
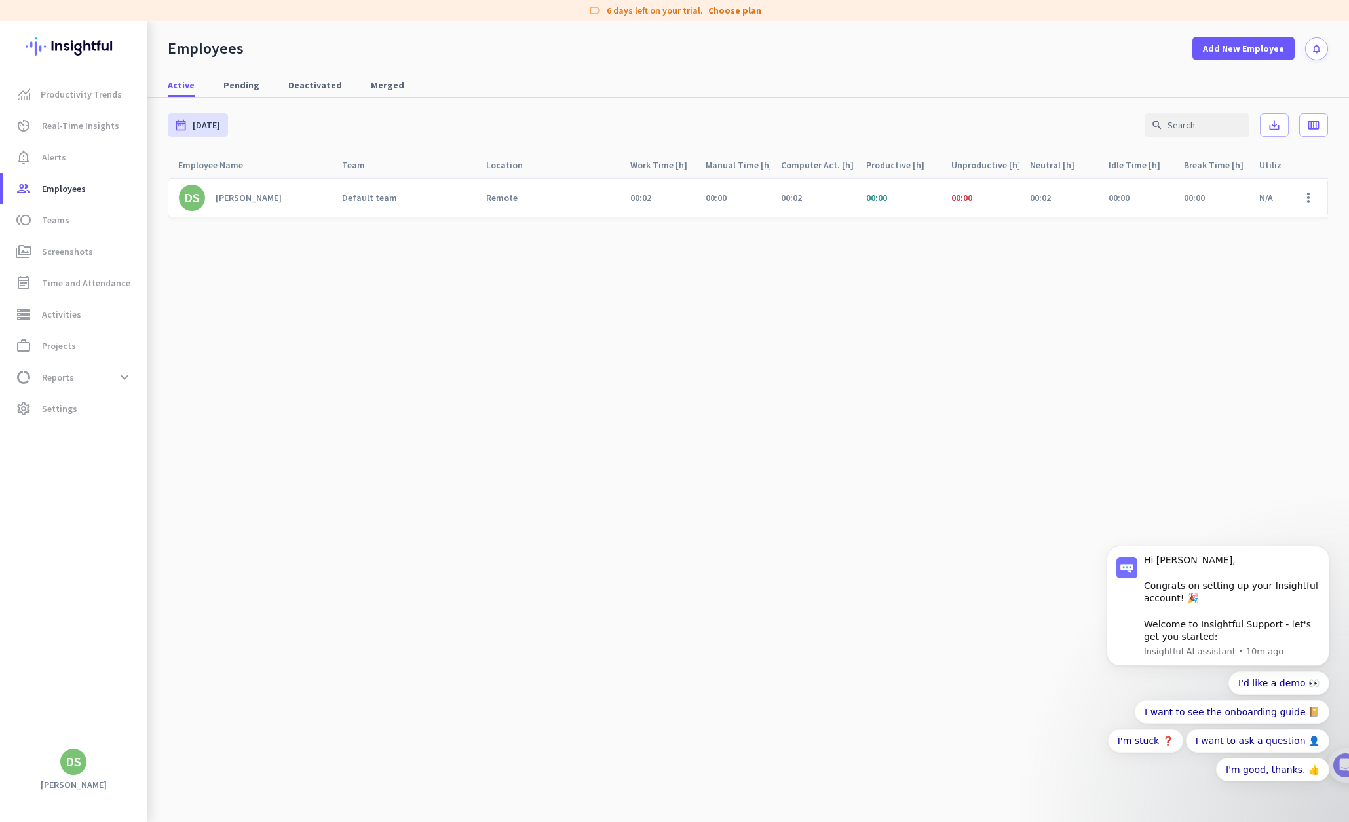
click at [279, 303] on cdk-virtual-scroll-viewport "DS [PERSON_NAME] Default team Remote 00:02 00:00 00:02 00:00 00:00 00:02 00:00 …" at bounding box center [748, 500] width 1161 height 645
click at [593, 393] on cdk-virtual-scroll-viewport "DS [PERSON_NAME] Default team Remote 00:02 00:00 00:02 00:00 00:00 00:02 00:00 …" at bounding box center [748, 500] width 1161 height 645
click at [187, 86] on span "Active" at bounding box center [181, 85] width 27 height 13
click at [1180, 47] on span "Add New Employee" at bounding box center [1243, 48] width 81 height 13
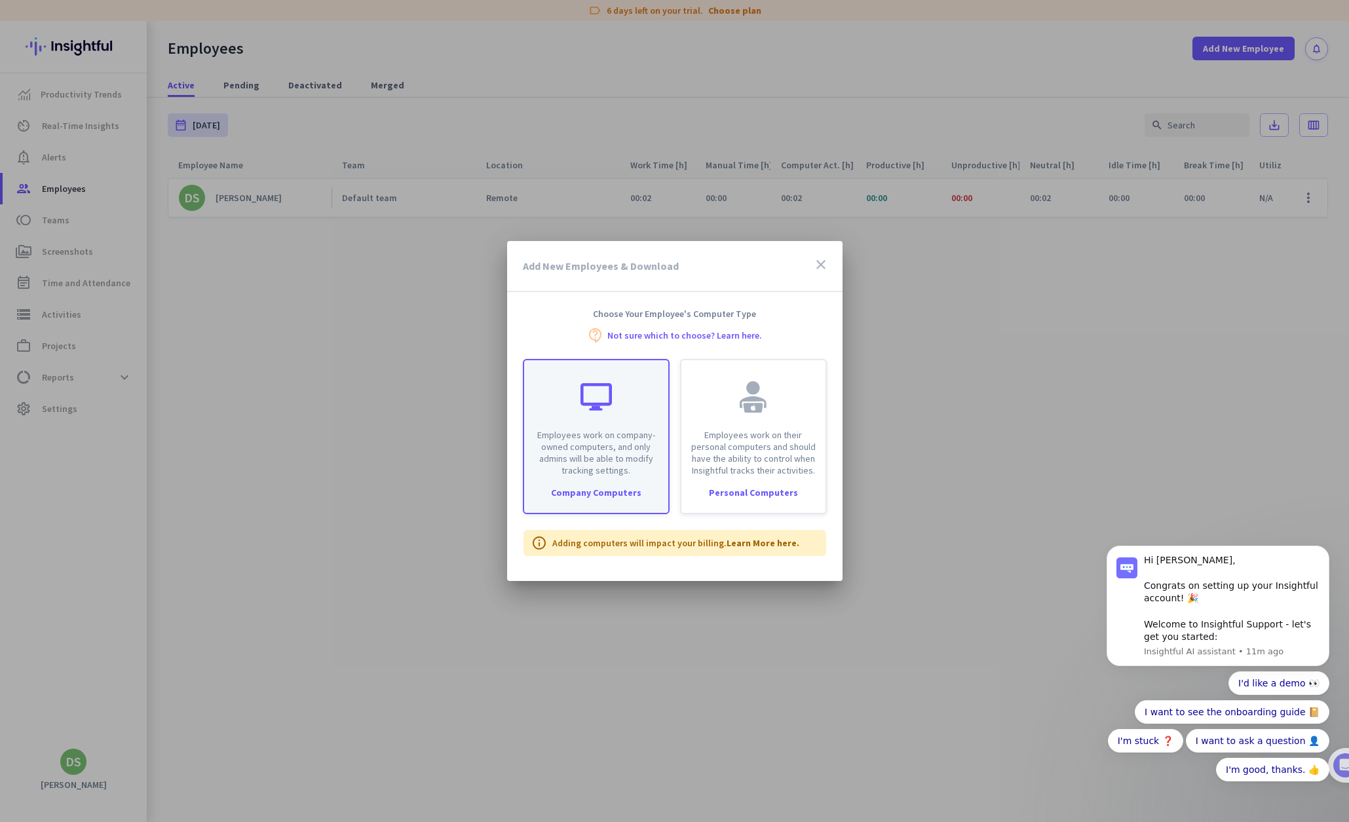
click at [592, 439] on p "Employees work on company-owned computers, and only admins will be able to modi…" at bounding box center [596, 452] width 128 height 47
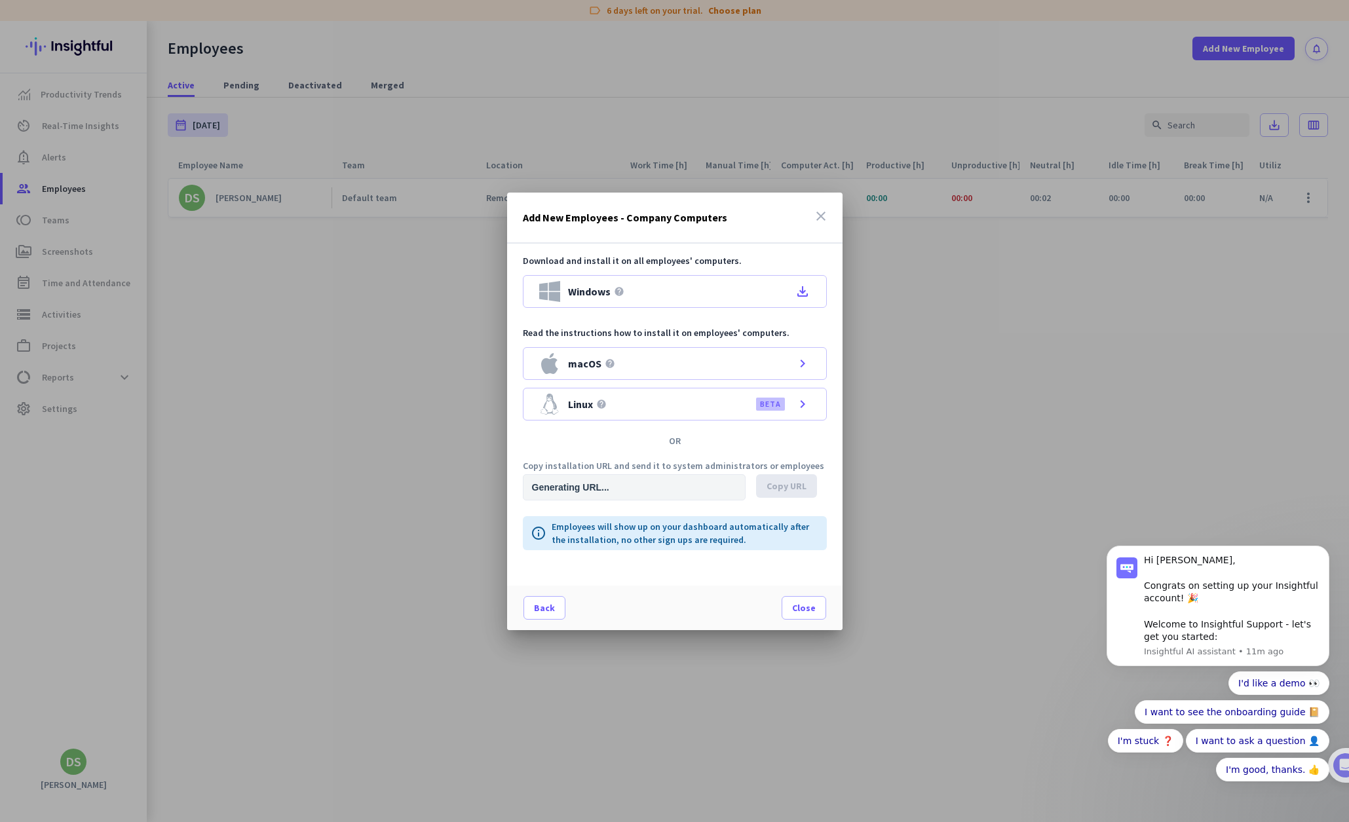
type input "[URL][DOMAIN_NAME]"
click at [809, 588] on span "Close" at bounding box center [804, 608] width 24 height 13
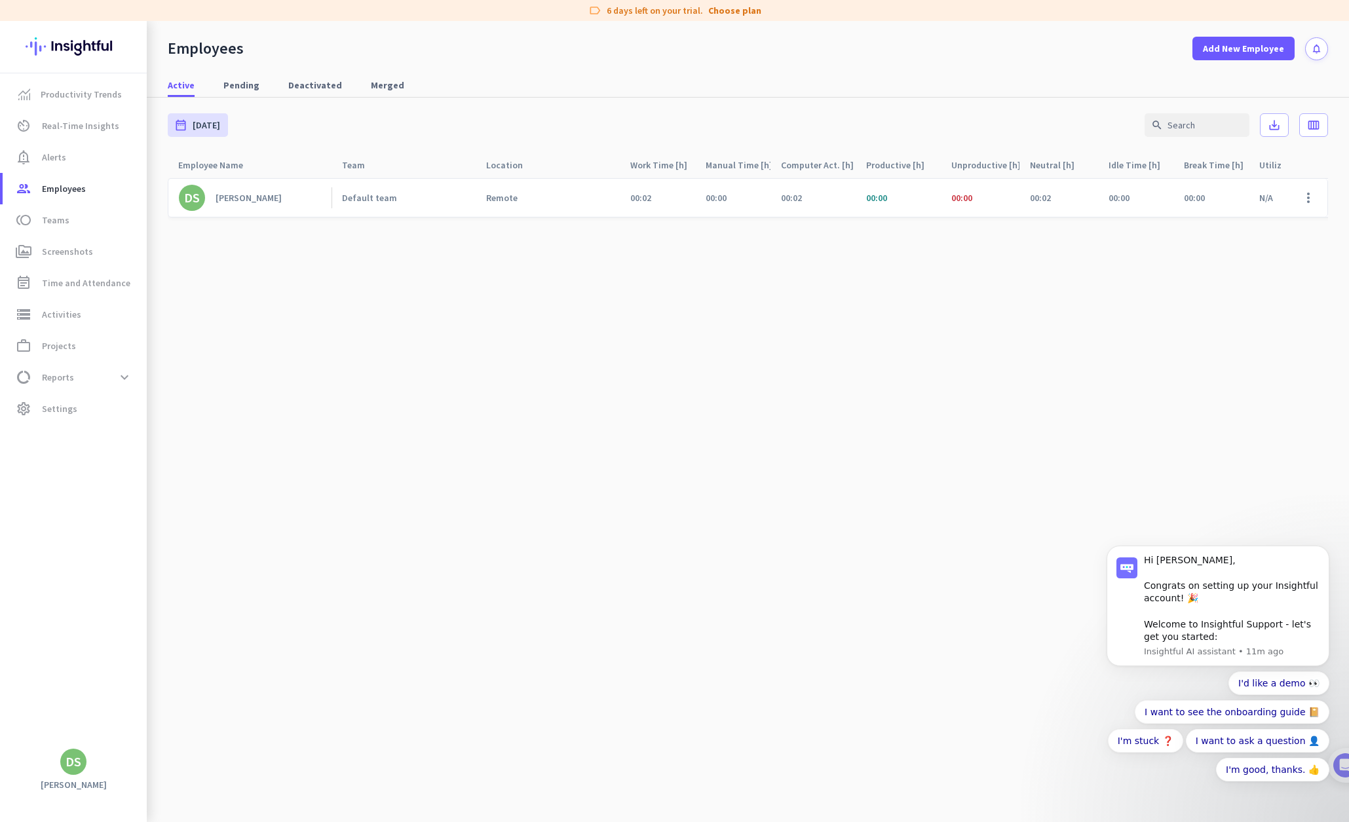
click at [804, 385] on cdk-virtual-scroll-viewport "DS [PERSON_NAME] Default team Remote 00:02 00:00 00:02 00:00 00:00 00:02 00:00 …" at bounding box center [748, 500] width 1161 height 645
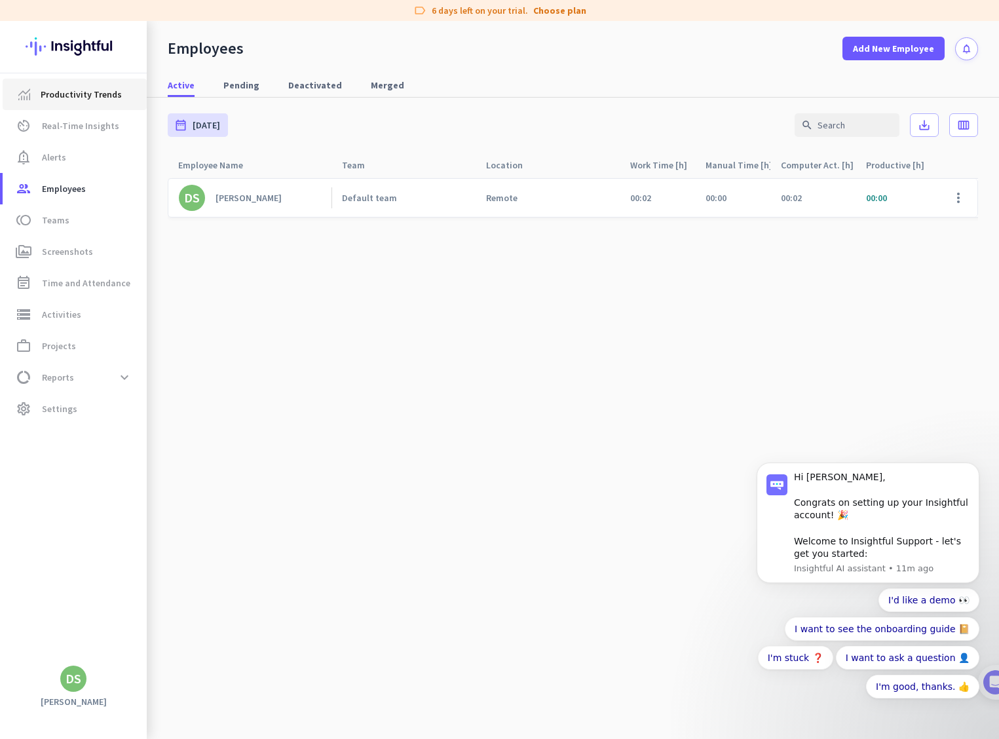
click at [71, 100] on span "Productivity Trends" at bounding box center [81, 95] width 81 height 16
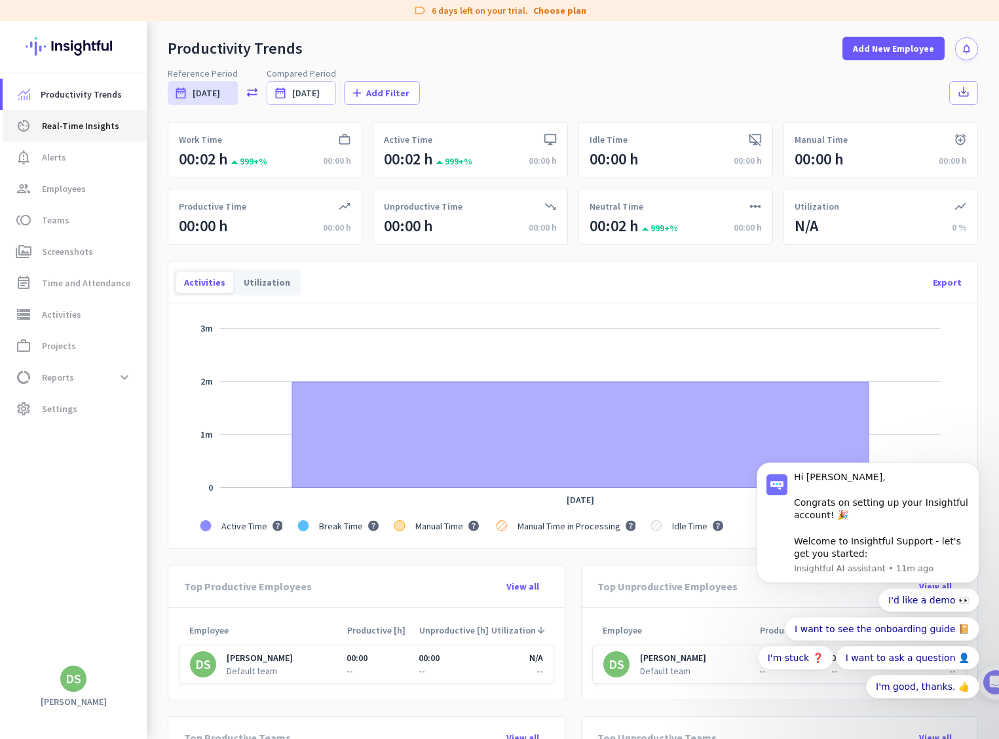
click at [78, 131] on span "Real-Time Insights" at bounding box center [80, 126] width 77 height 16
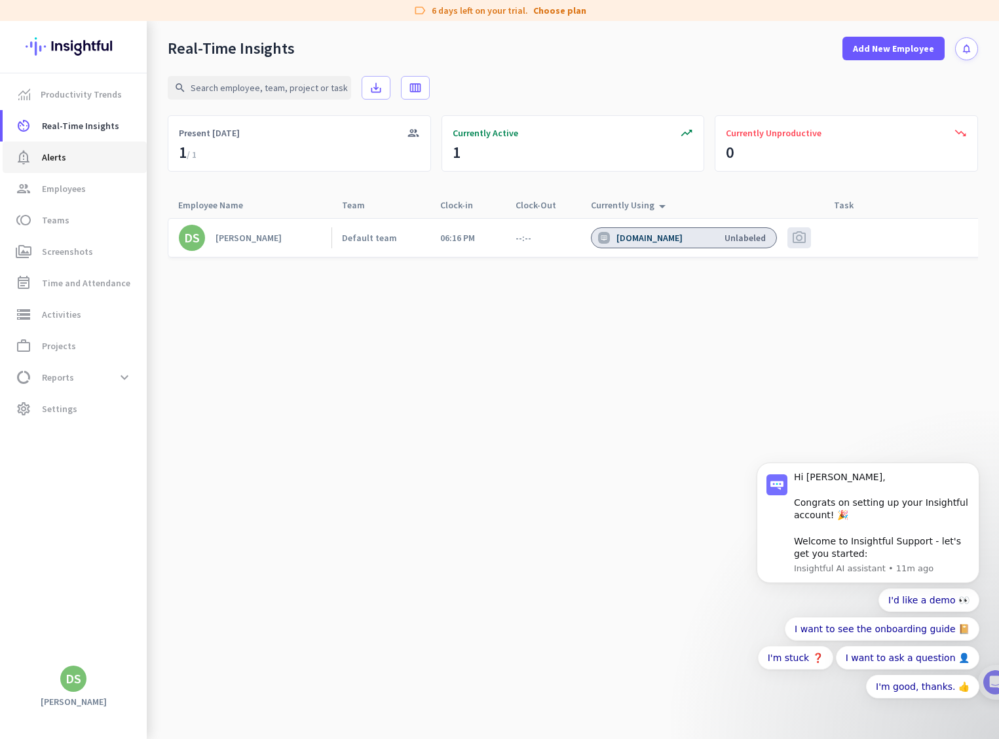
click at [60, 157] on span "Alerts" at bounding box center [54, 157] width 24 height 16
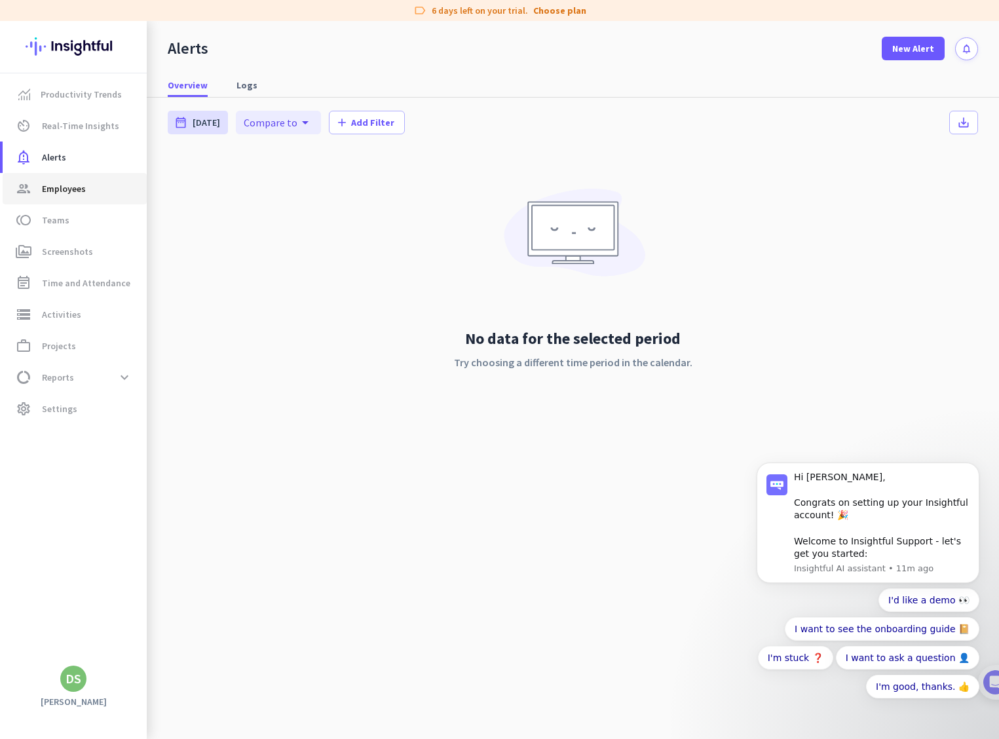
click at [64, 189] on span "Employees" at bounding box center [64, 189] width 44 height 16
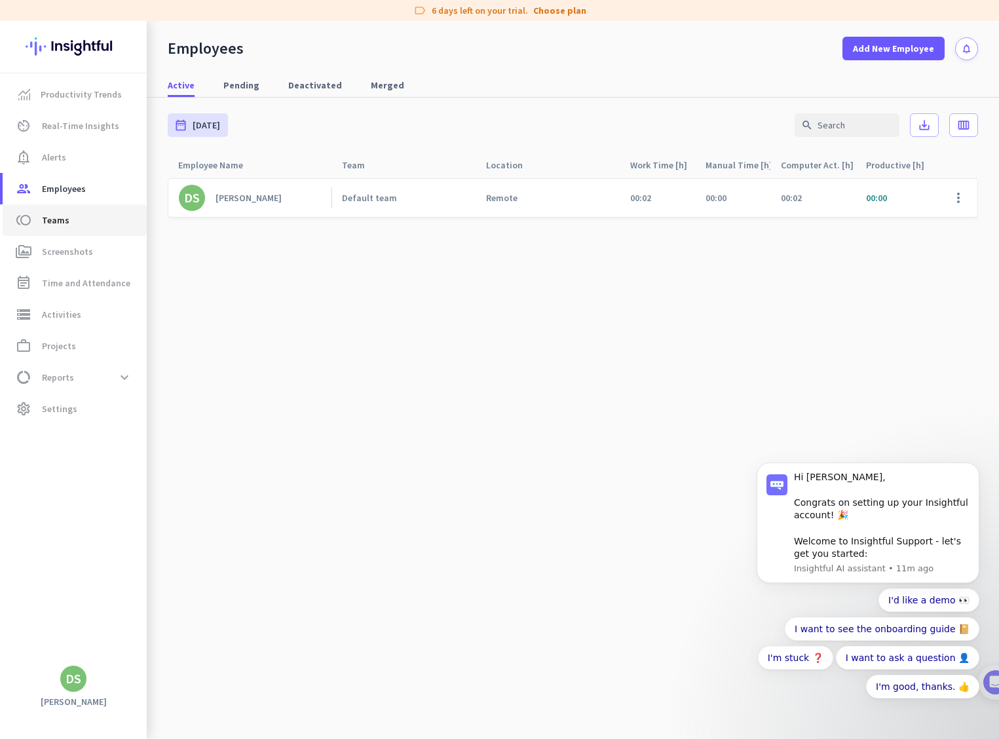
click at [65, 224] on span "Teams" at bounding box center [56, 220] width 28 height 16
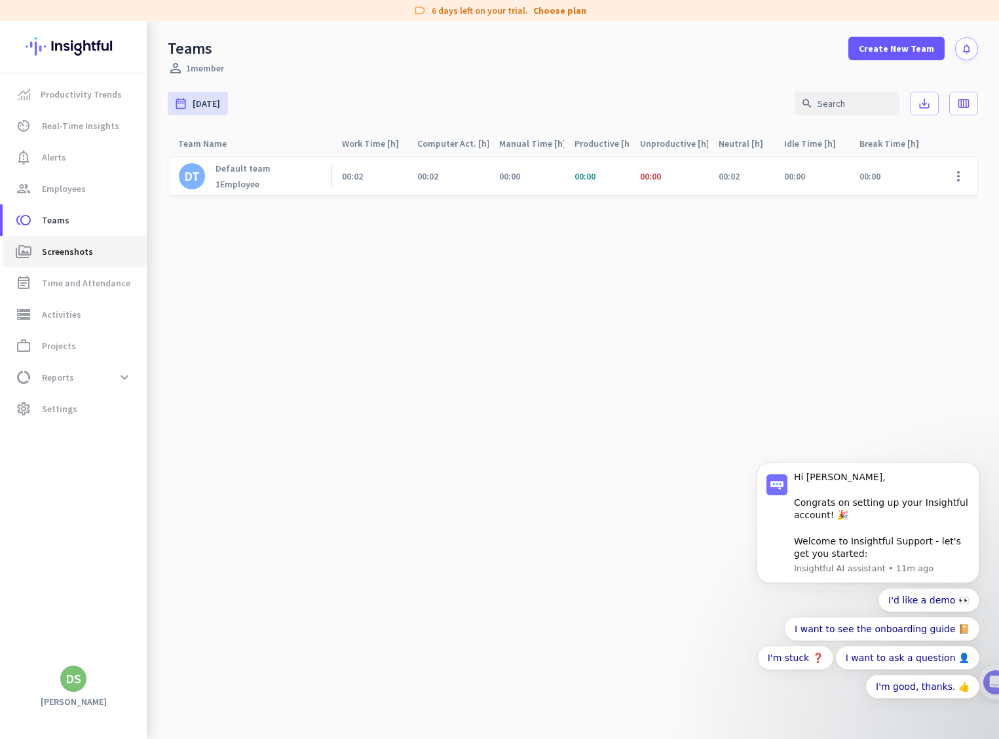
click at [64, 252] on span "Screenshots" at bounding box center [67, 252] width 51 height 16
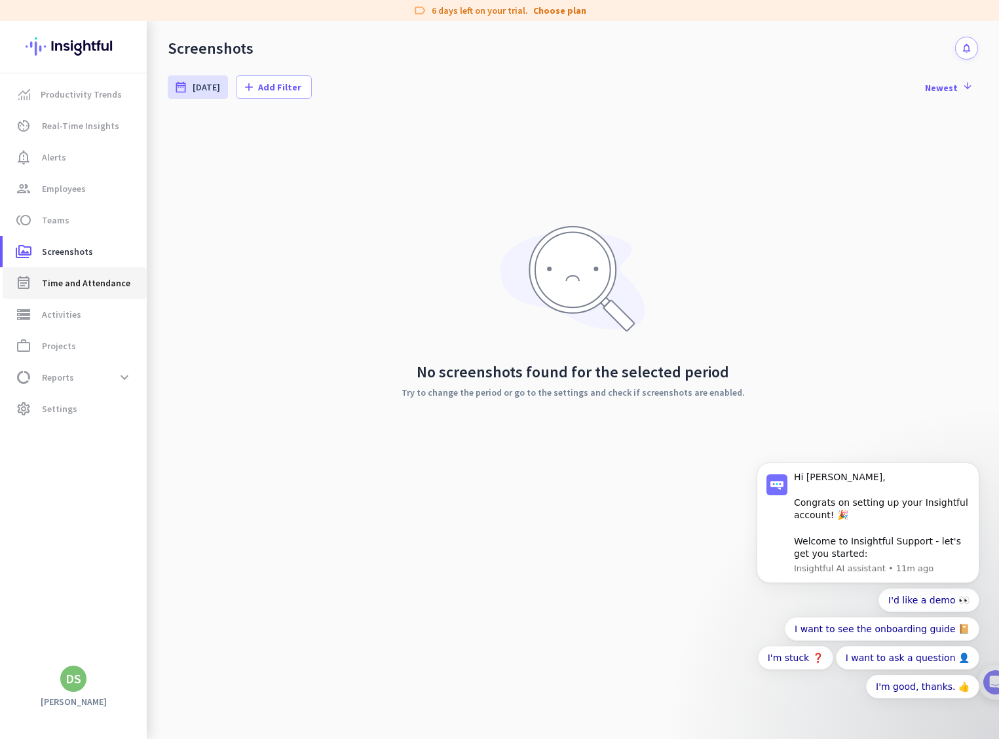
click at [71, 281] on span "Time and Attendance" at bounding box center [86, 283] width 88 height 16
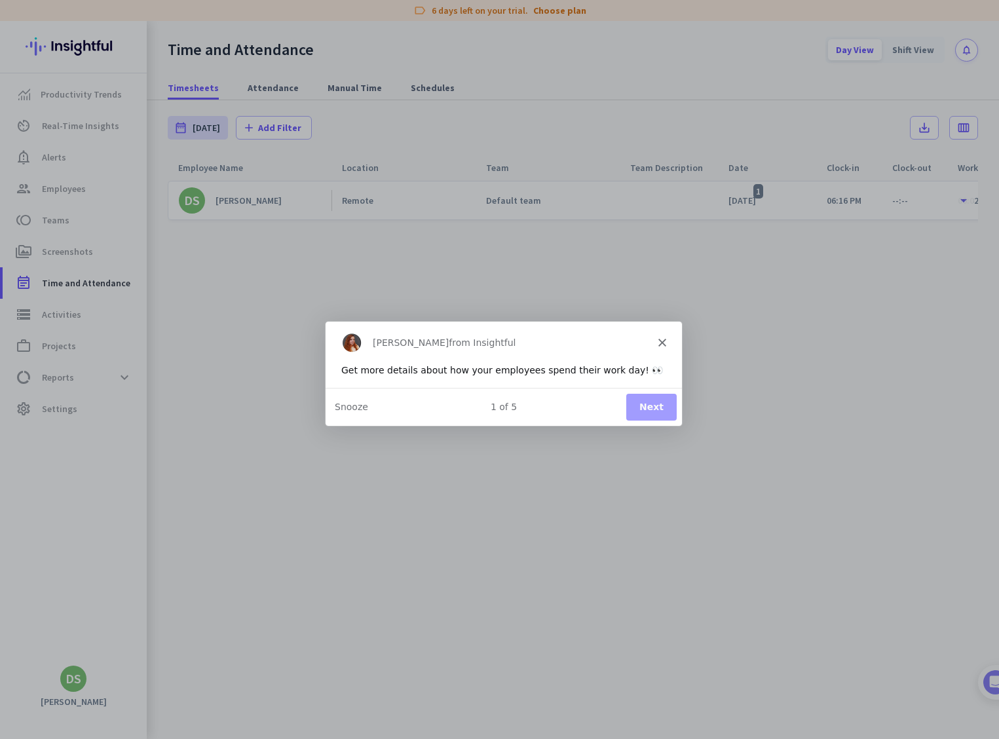
click at [661, 407] on button "Next" at bounding box center [650, 406] width 50 height 27
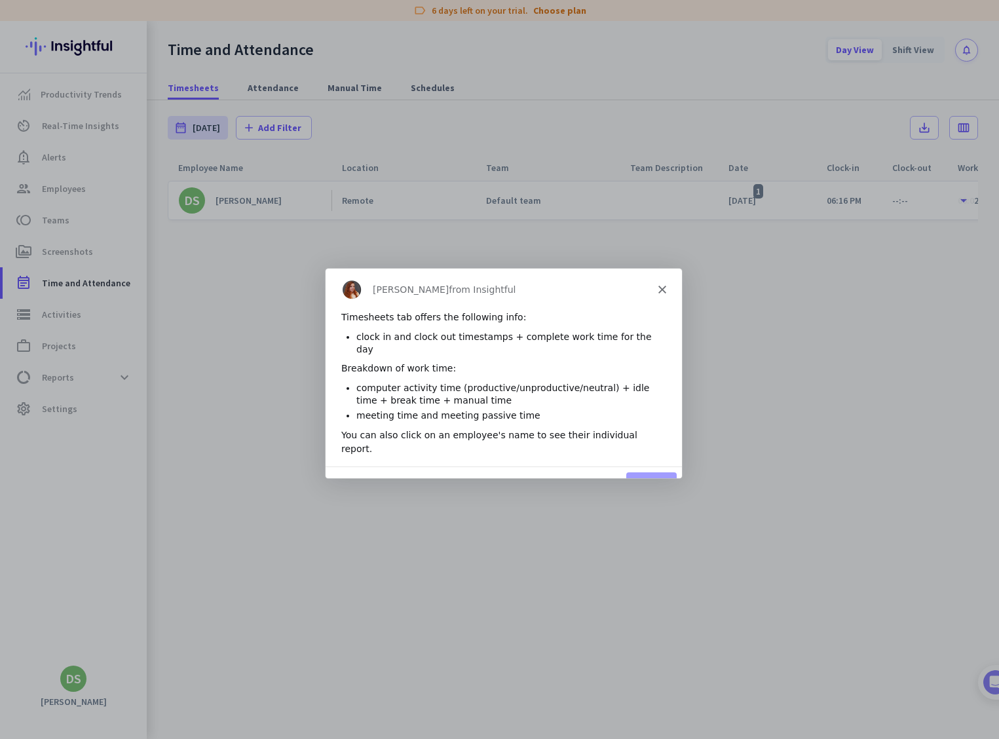
click at [655, 471] on button "Next" at bounding box center [650, 484] width 50 height 27
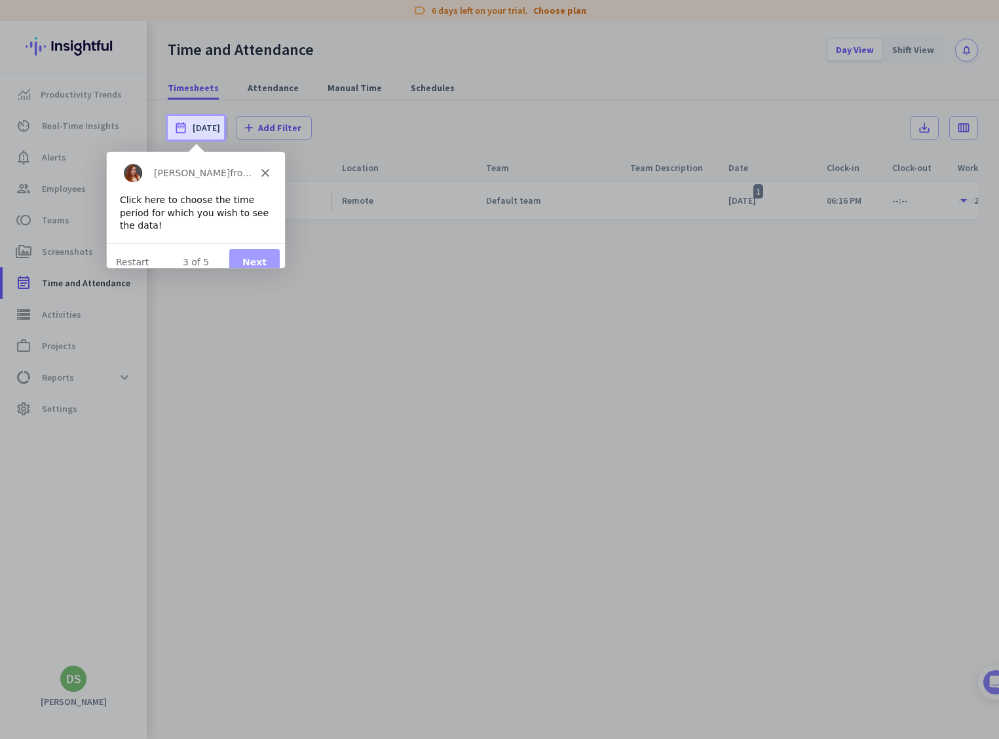
click at [258, 248] on button "Next" at bounding box center [254, 261] width 50 height 27
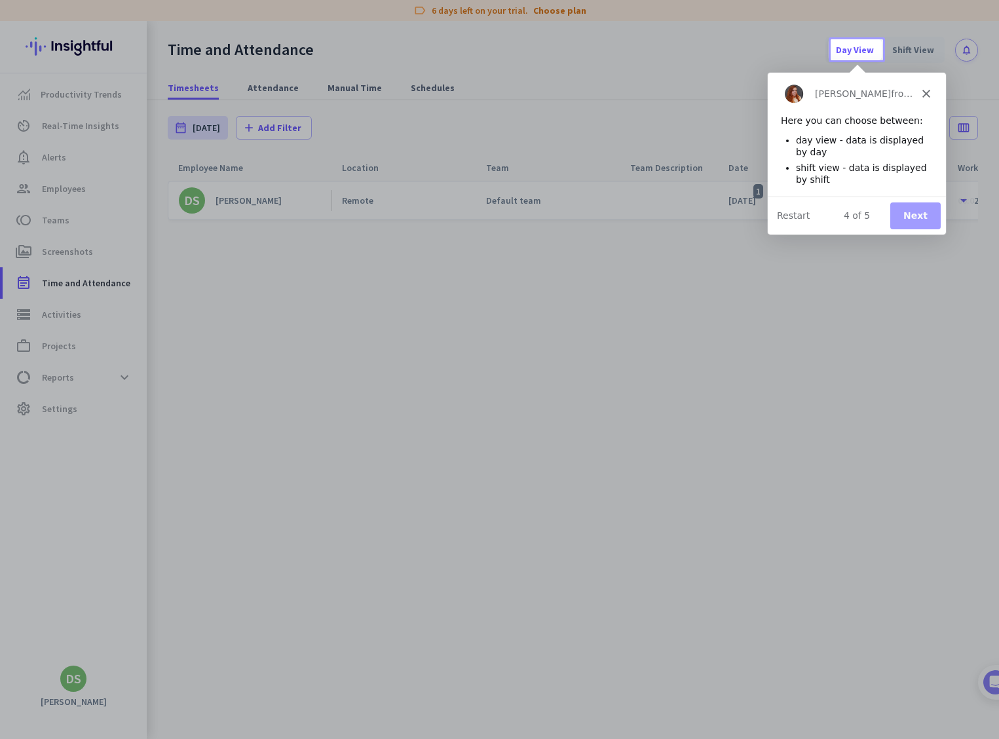
click at [917, 213] on button "Next" at bounding box center [915, 215] width 50 height 27
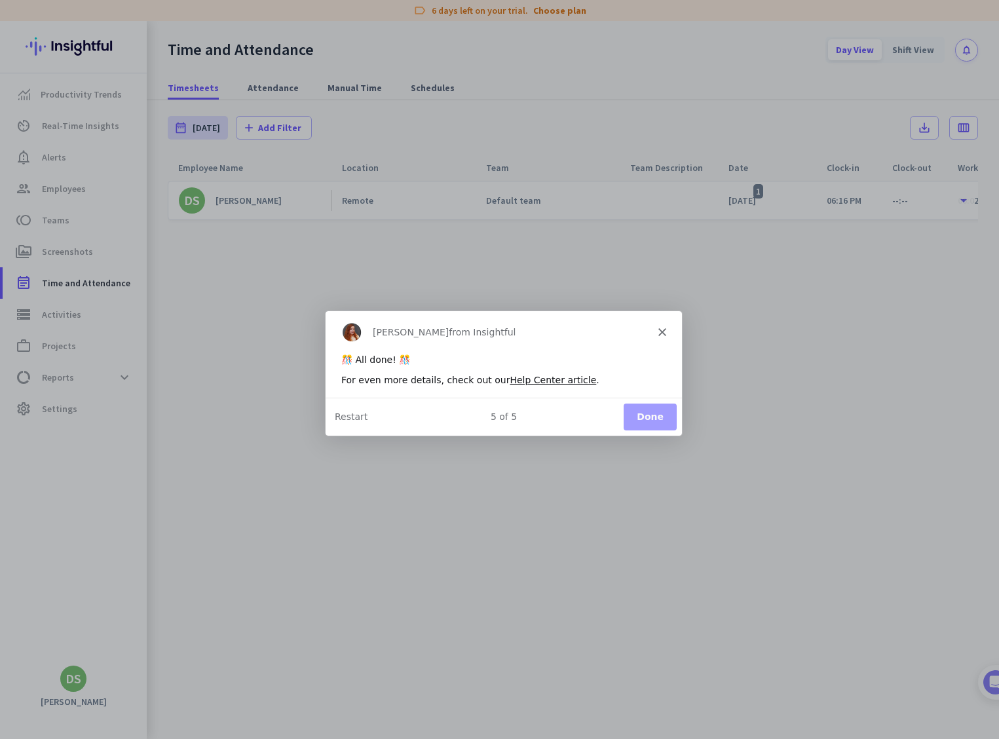
click at [659, 416] on button "Done" at bounding box center [649, 416] width 53 height 27
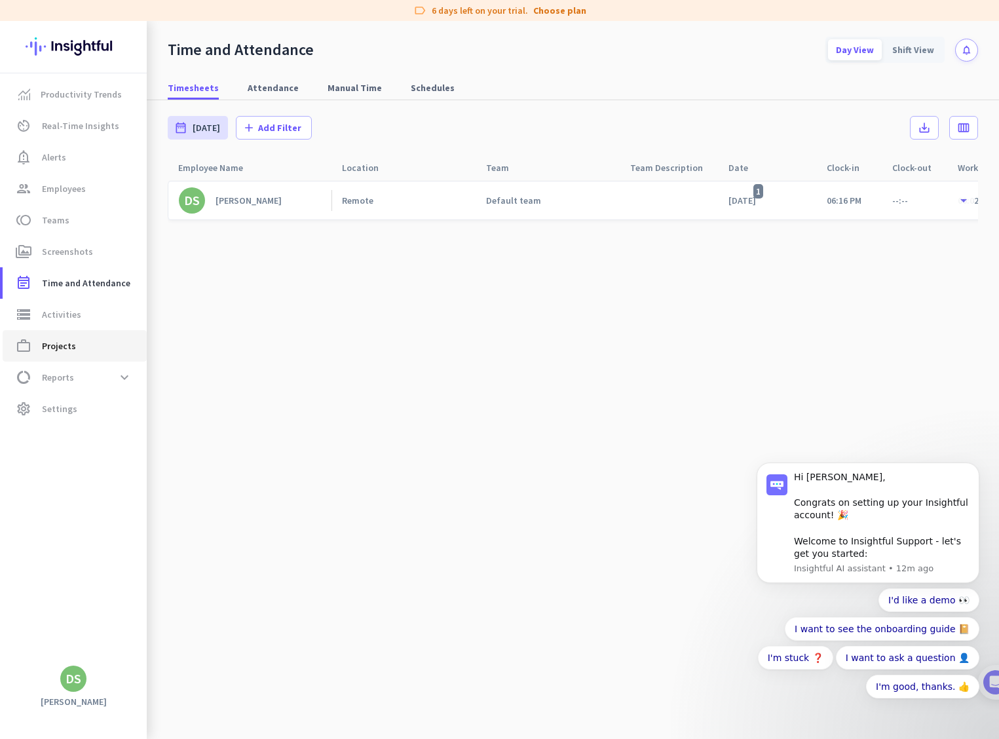
click at [58, 349] on span "Projects" at bounding box center [59, 346] width 34 height 16
